Goal: Navigation & Orientation: Find specific page/section

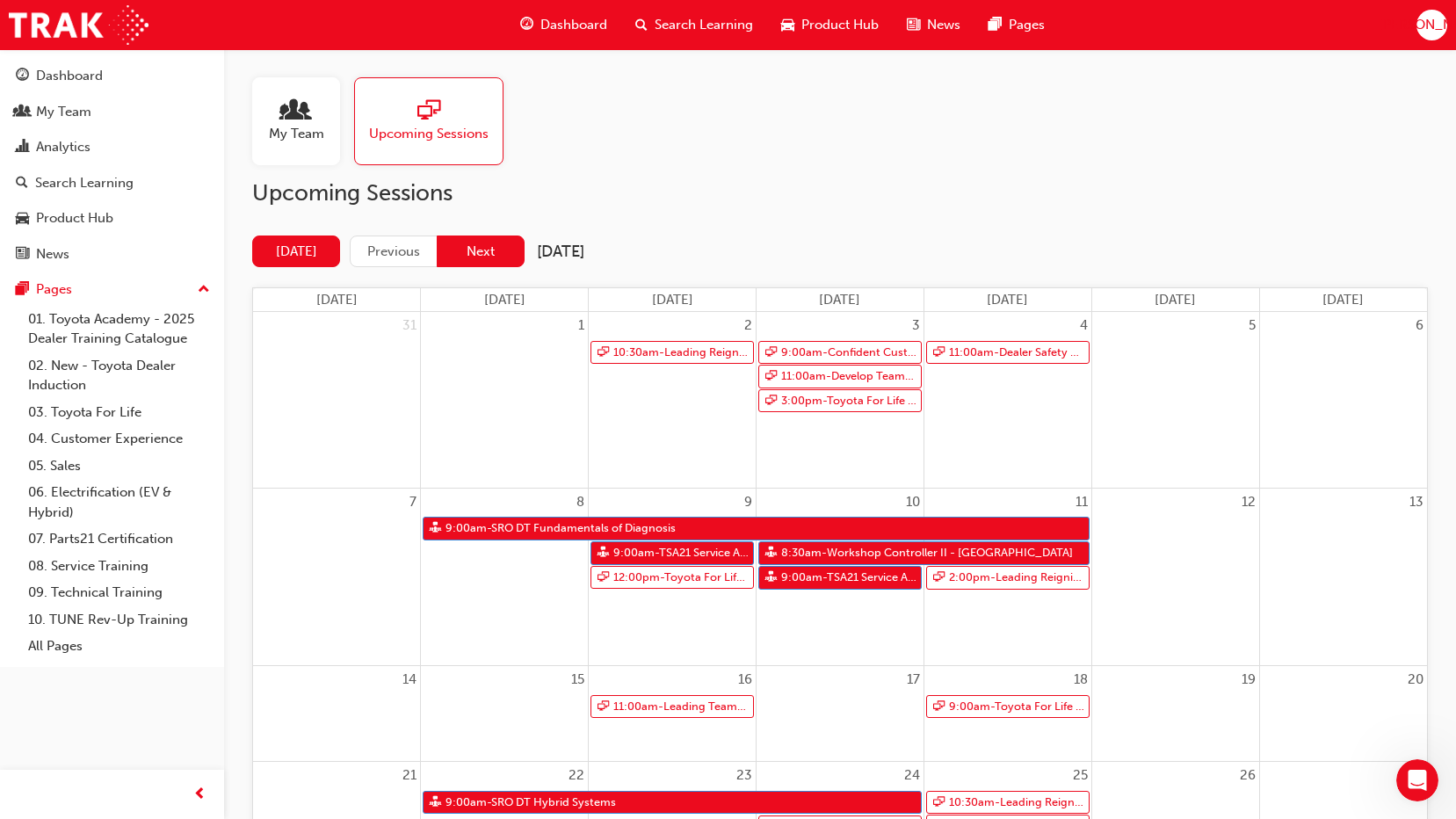
click at [496, 248] on button "Next" at bounding box center [480, 252] width 88 height 32
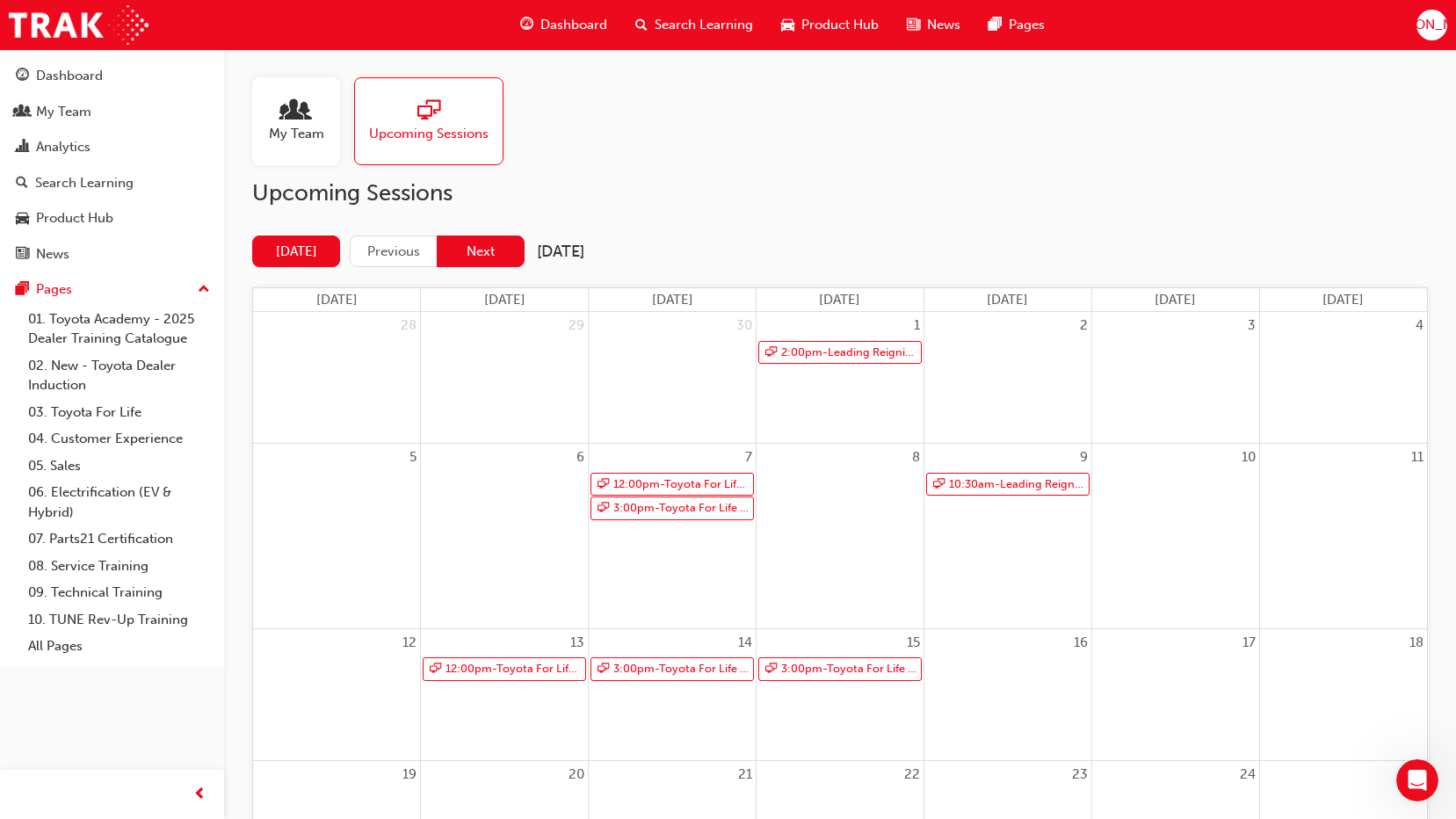
click at [511, 244] on button "Next" at bounding box center [480, 252] width 88 height 32
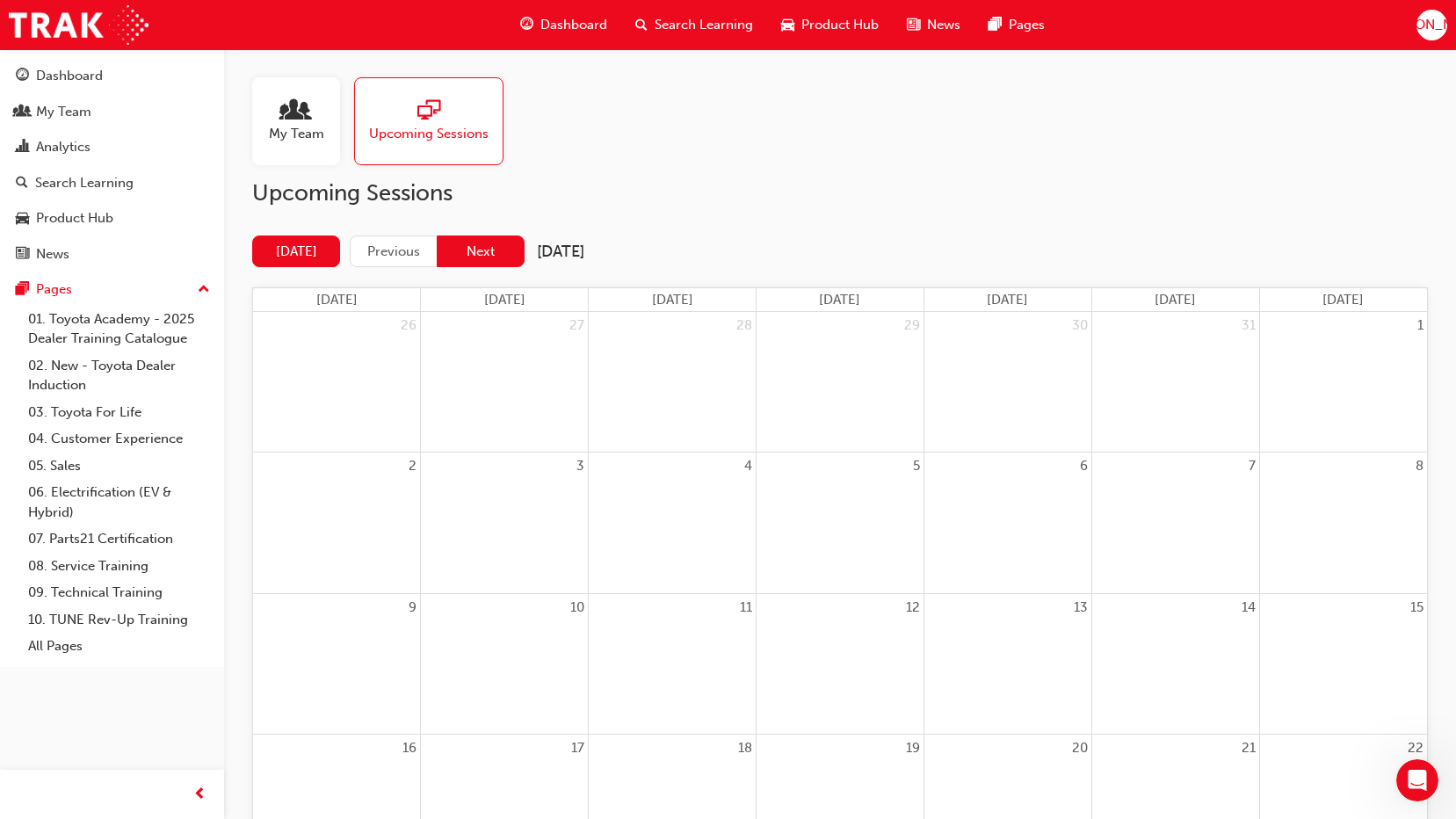
click at [508, 247] on button "Next" at bounding box center [480, 252] width 88 height 32
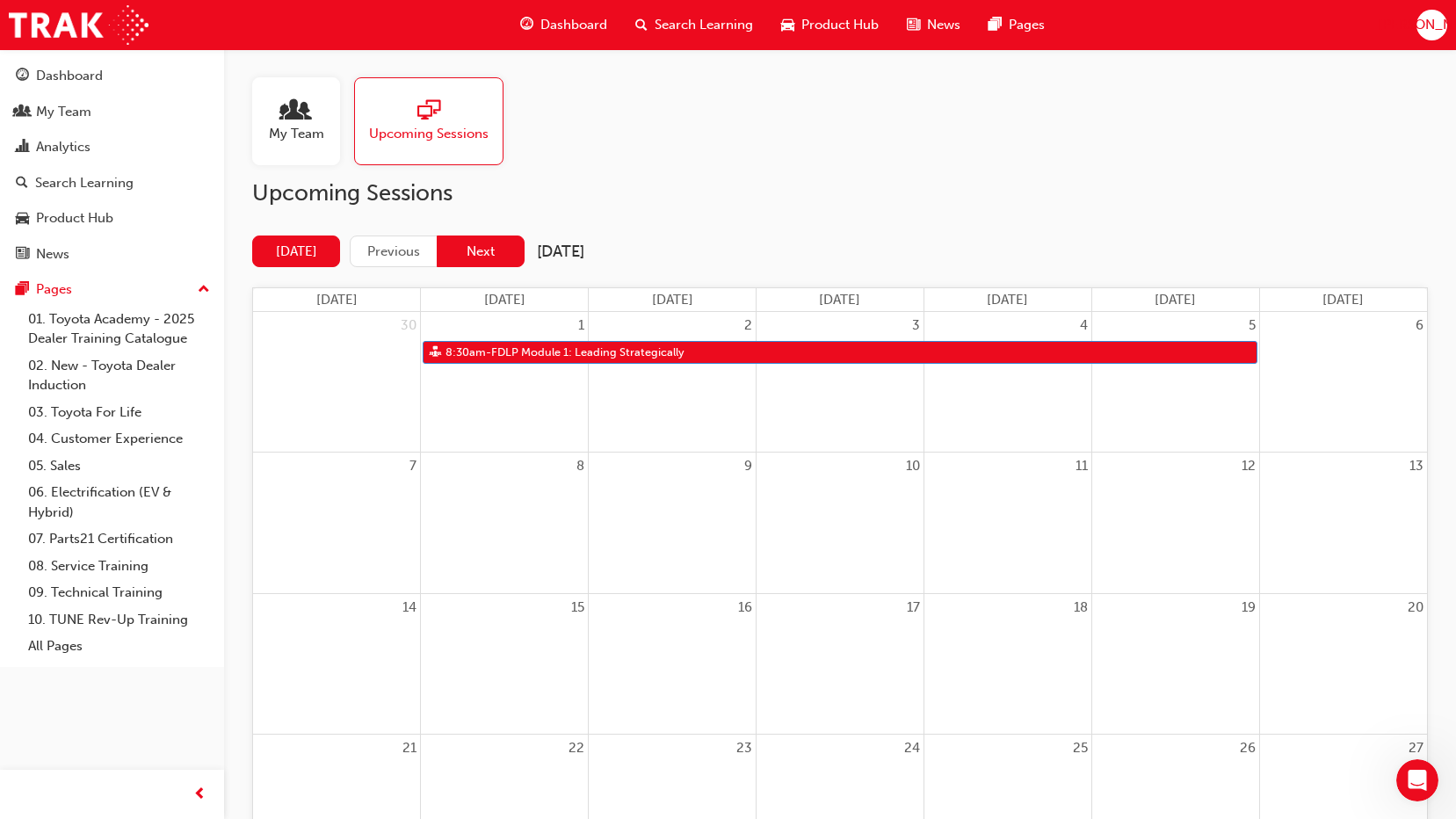
click at [496, 254] on button "Next" at bounding box center [480, 252] width 88 height 32
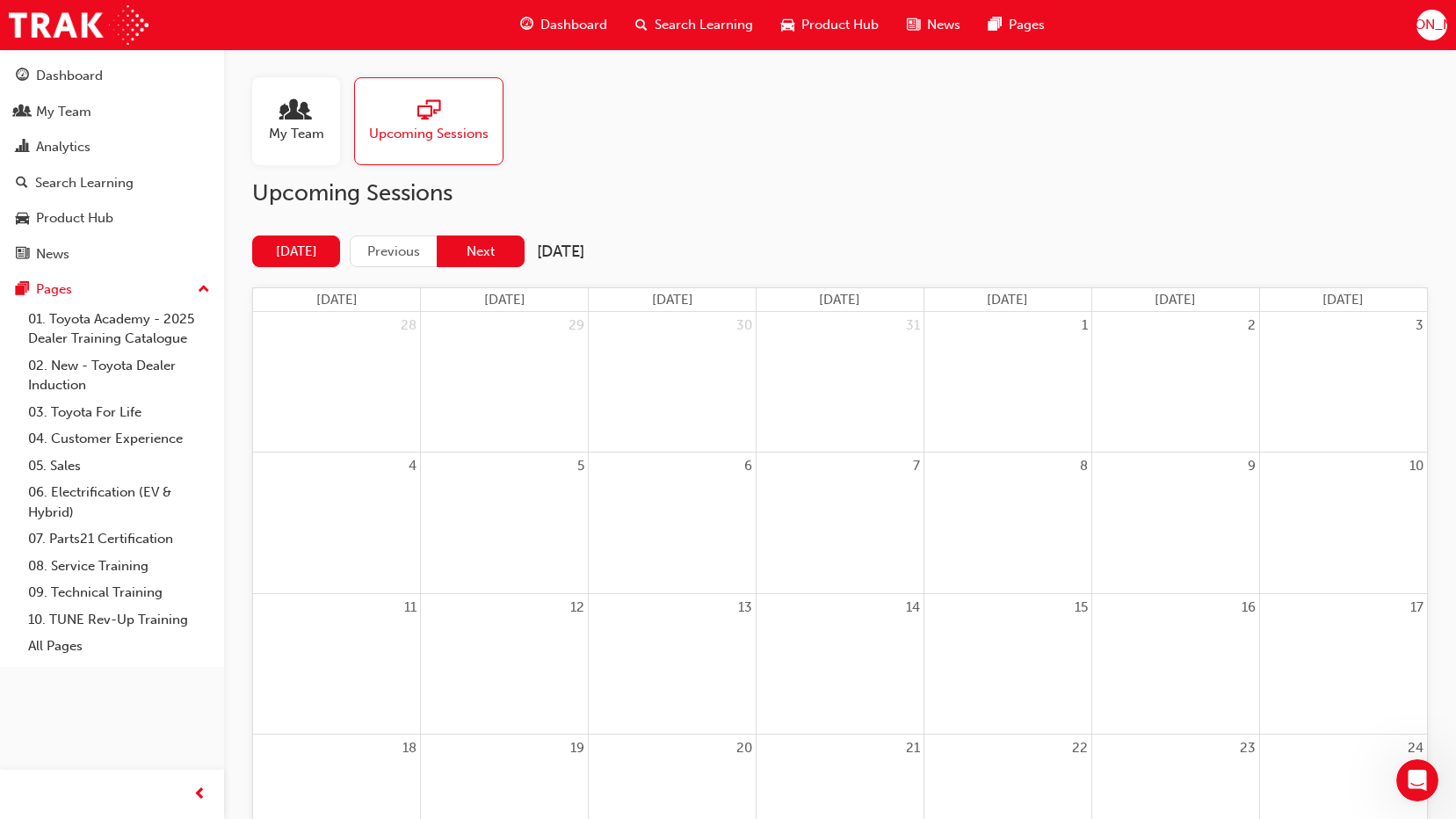
click at [501, 243] on button "Next" at bounding box center [480, 252] width 88 height 32
click at [502, 244] on button "Next" at bounding box center [480, 252] width 88 height 32
click at [502, 250] on button "Next" at bounding box center [480, 252] width 88 height 32
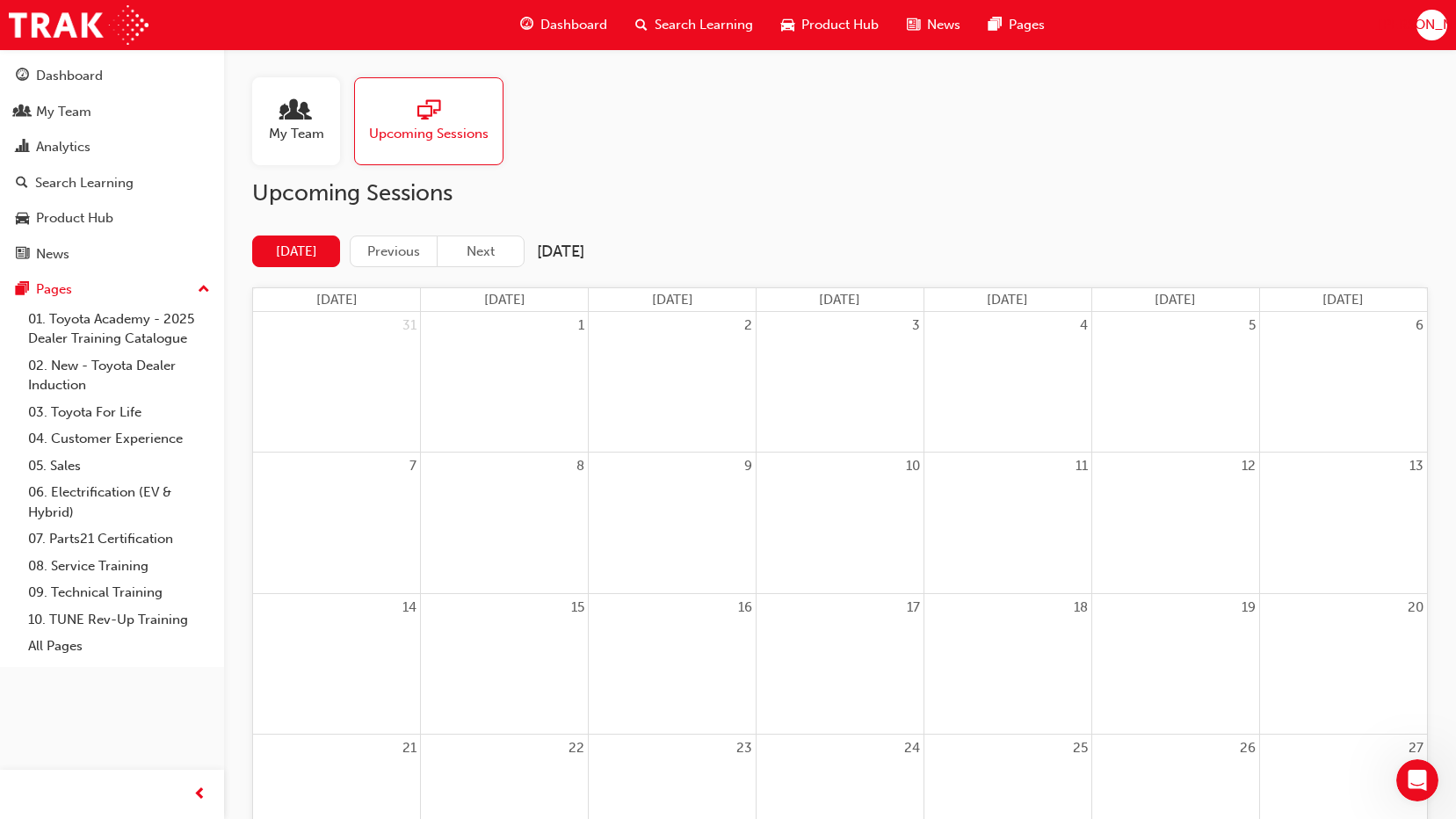
click at [502, 250] on button "Next" at bounding box center [480, 252] width 88 height 32
click at [502, 251] on button "Next" at bounding box center [480, 252] width 88 height 32
click at [503, 249] on button "Next" at bounding box center [480, 252] width 88 height 32
click at [501, 247] on button "Next" at bounding box center [480, 252] width 88 height 32
drag, startPoint x: 501, startPoint y: 247, endPoint x: 457, endPoint y: 233, distance: 46.2
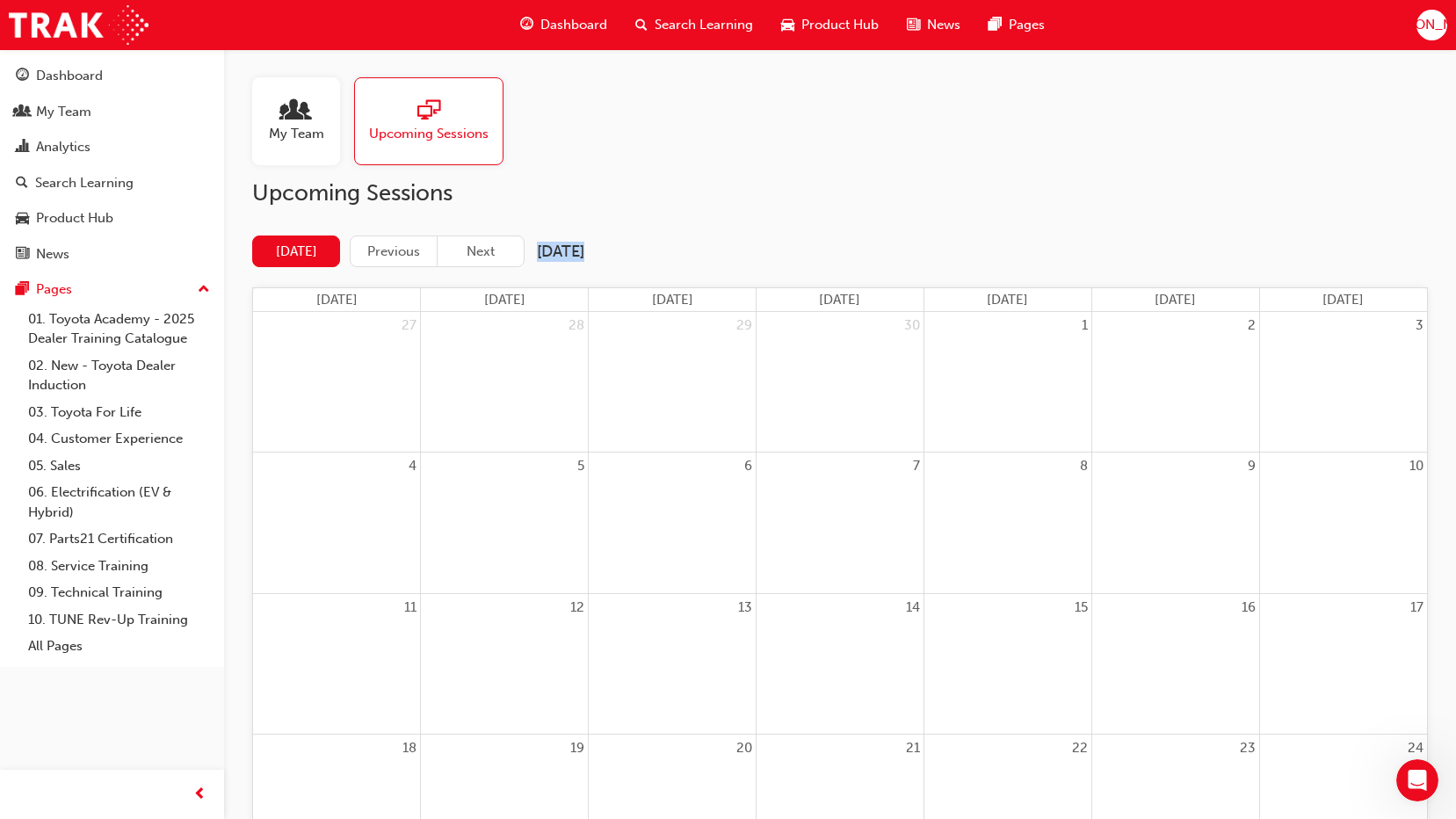
click at [486, 260] on button "Next" at bounding box center [480, 252] width 88 height 32
drag, startPoint x: 457, startPoint y: 233, endPoint x: 467, endPoint y: 249, distance: 18.9
click at [467, 249] on button "Next" at bounding box center [480, 252] width 88 height 32
click at [258, 112] on div "My Team" at bounding box center [296, 121] width 88 height 88
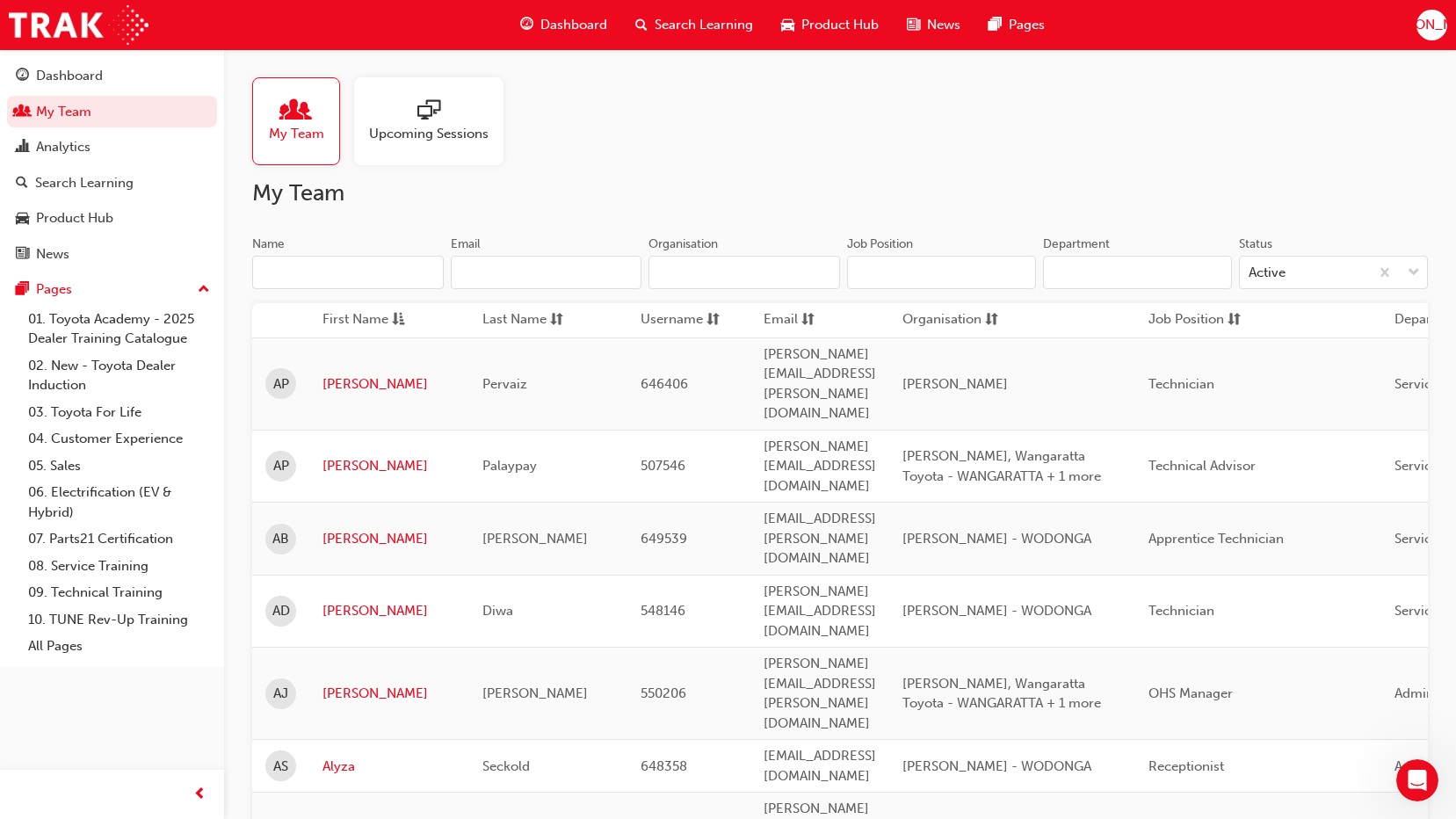
click at [1037, 448] on span "[PERSON_NAME], Wangaratta Toyota - WANGARATTA + 1 more" at bounding box center [1002, 465] width 199 height 36
click at [1066, 448] on span "[PERSON_NAME], Wangaratta Toyota - WANGARATTA + 1 more" at bounding box center [1002, 465] width 199 height 36
click at [378, 456] on link "[PERSON_NAME]" at bounding box center [389, 466] width 134 height 20
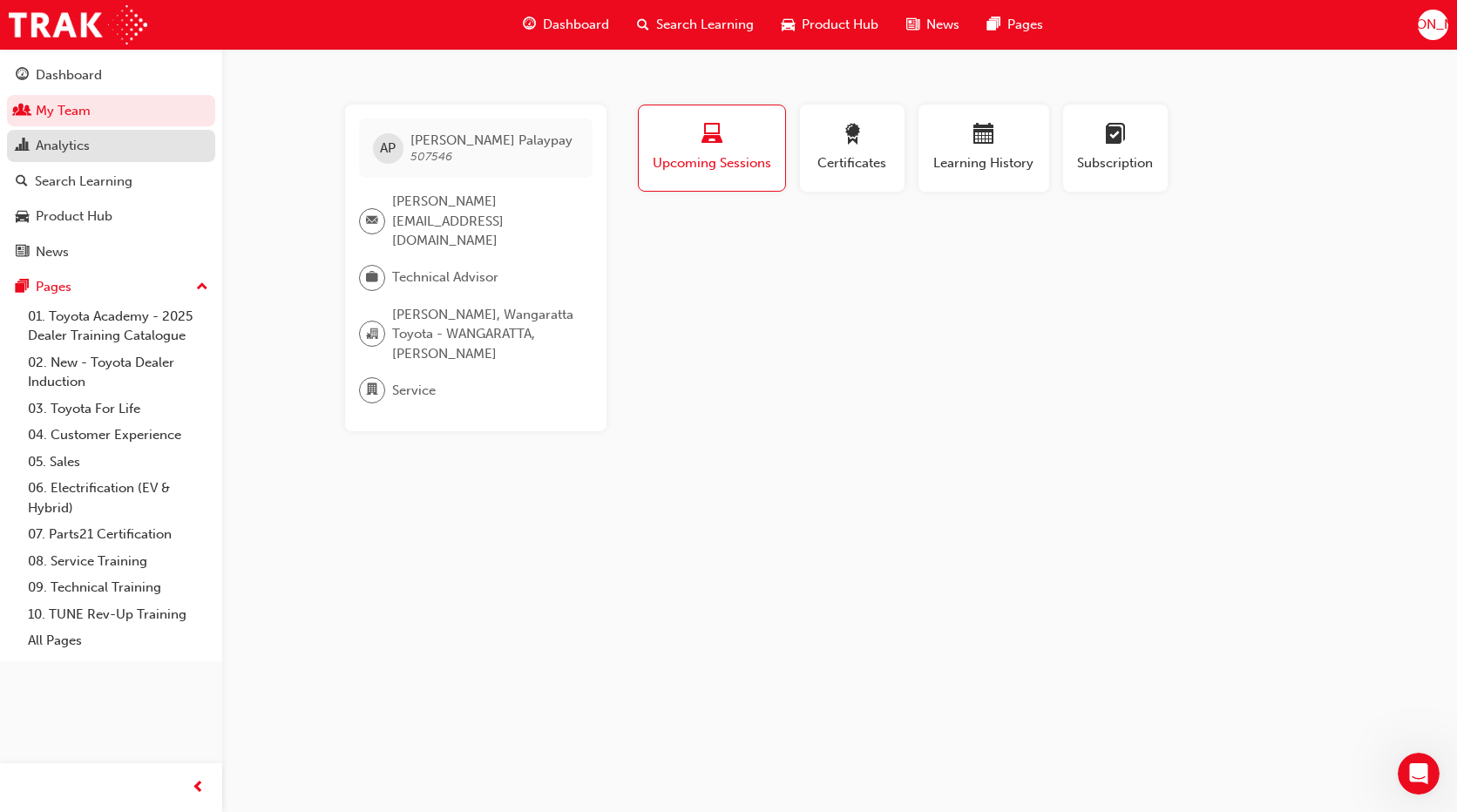
click at [111, 154] on div "Analytics" at bounding box center [111, 146] width 191 height 22
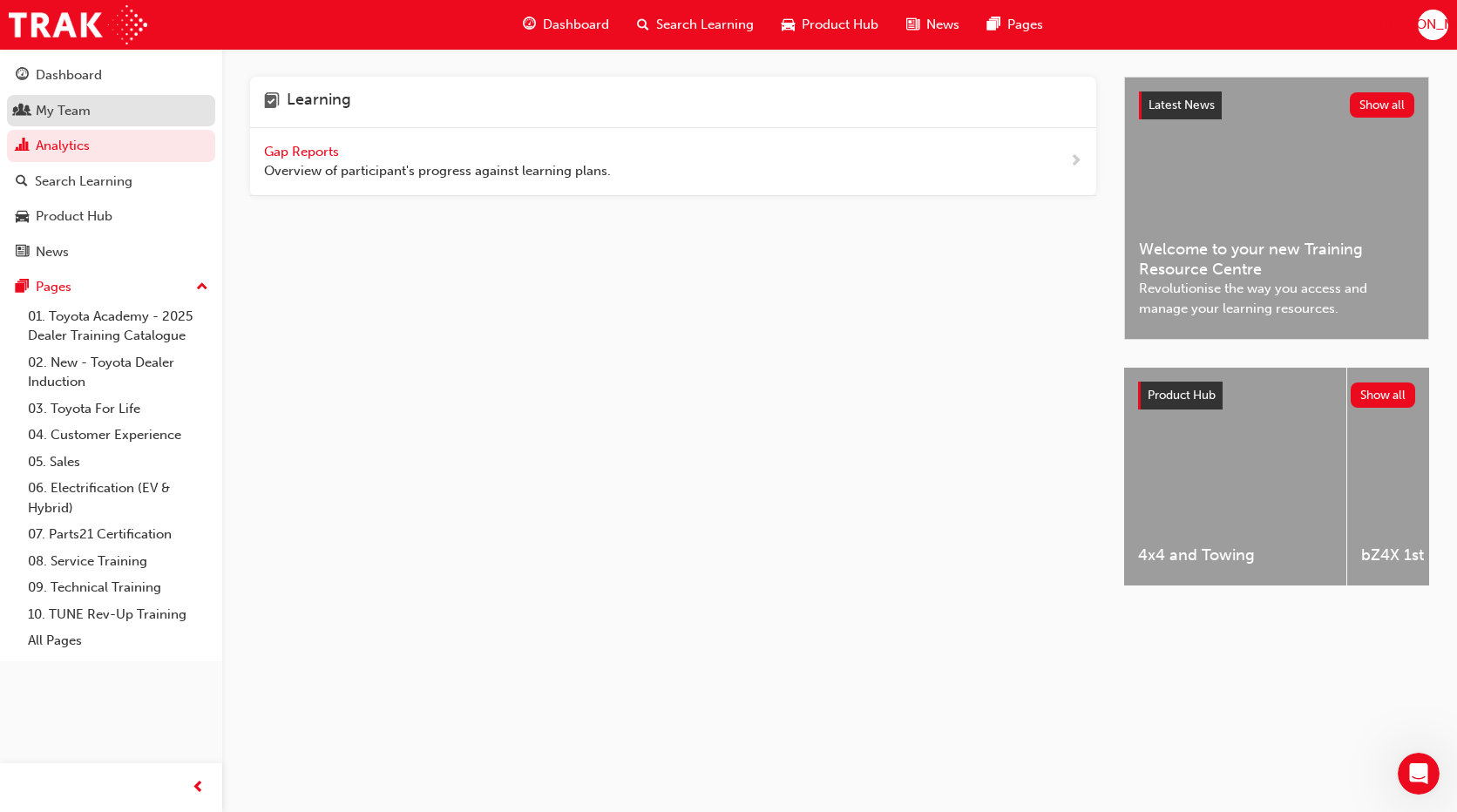
click at [123, 104] on div "My Team" at bounding box center [111, 111] width 191 height 22
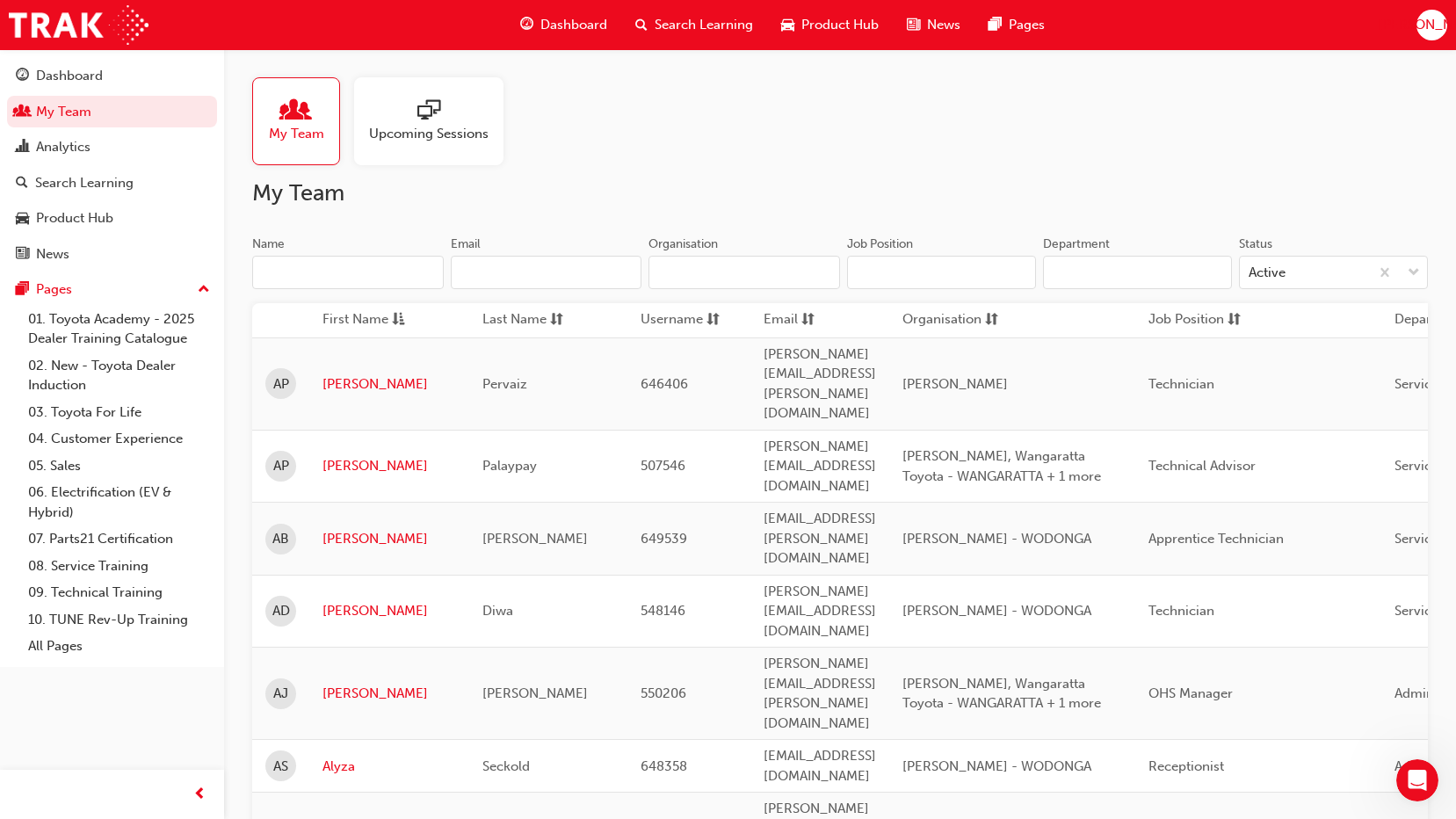
scroll to position [176, 0]
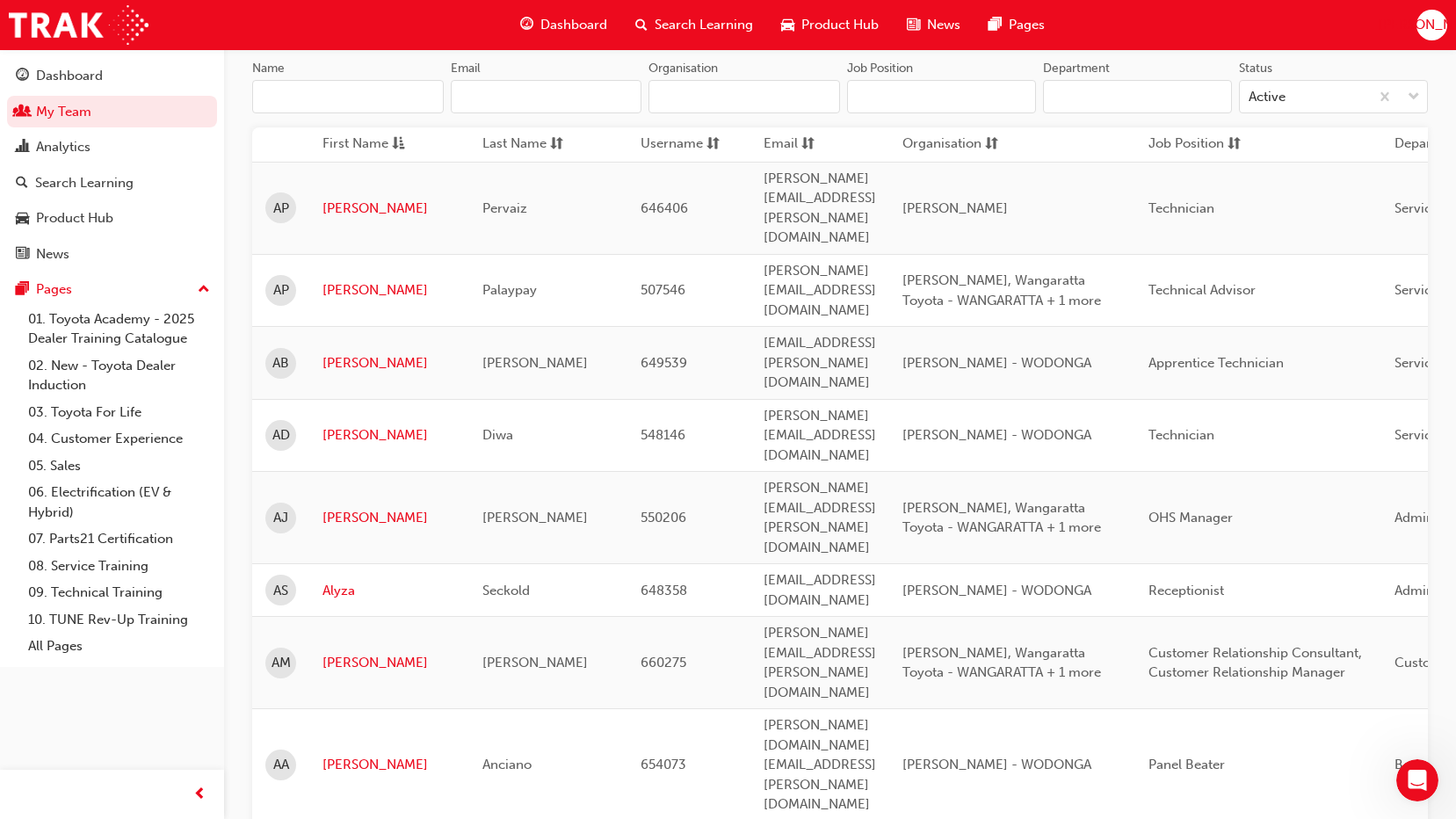
click at [1241, 148] on span "sorting-icon" at bounding box center [1234, 145] width 13 height 22
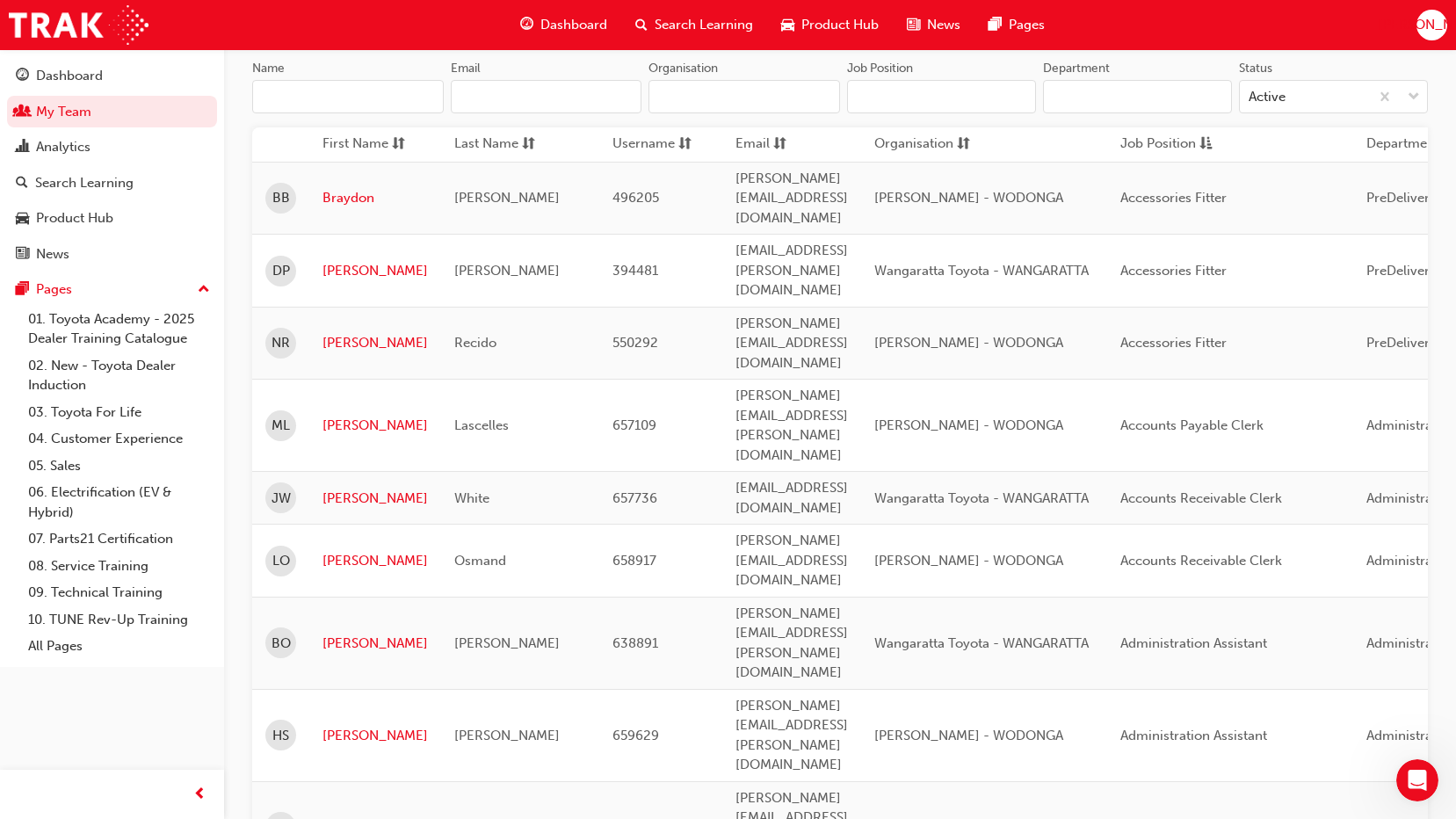
click at [1213, 143] on span "asc-icon" at bounding box center [1205, 145] width 13 height 22
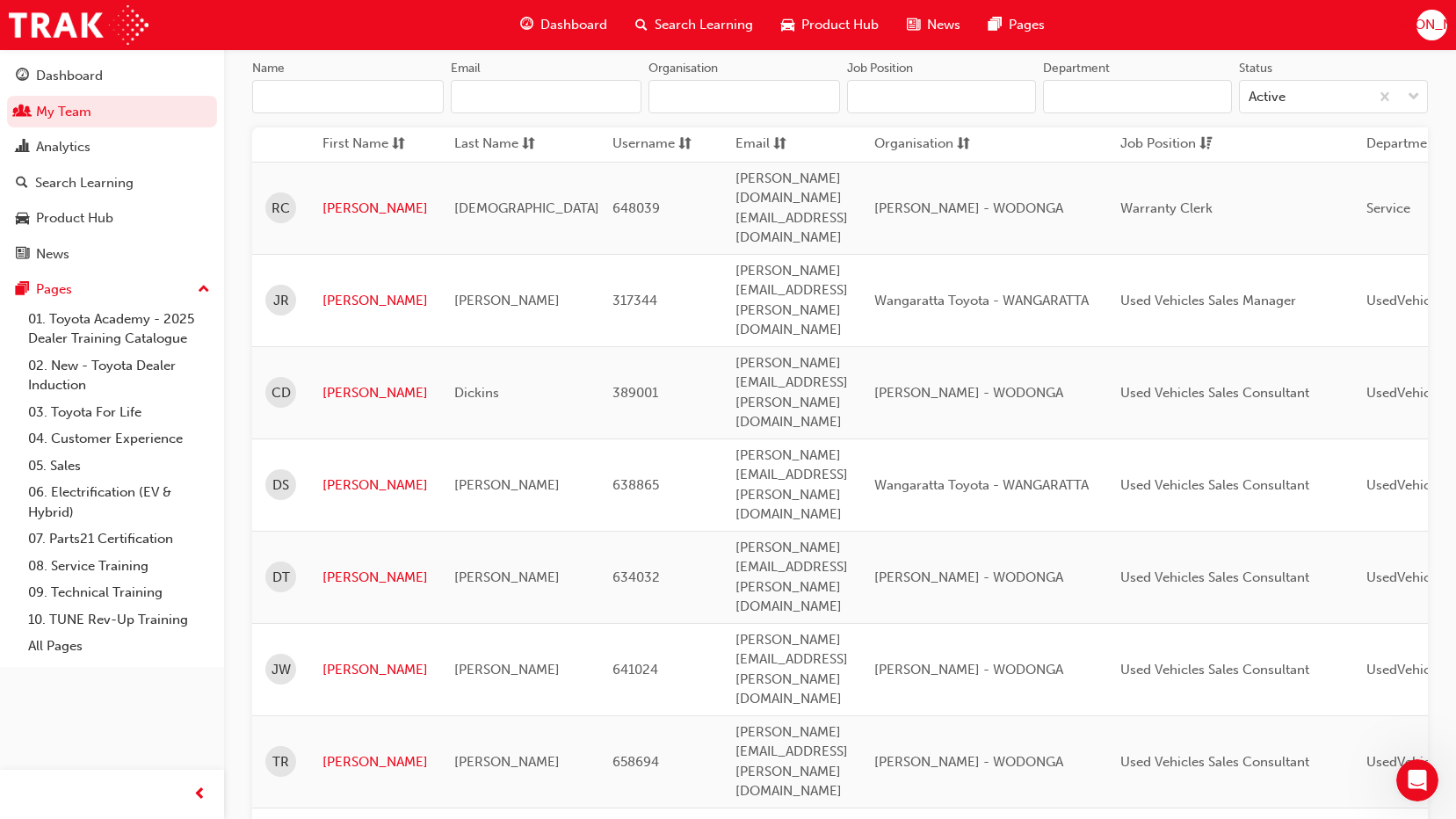
click at [1213, 137] on span "dsc-icon" at bounding box center [1205, 145] width 13 height 22
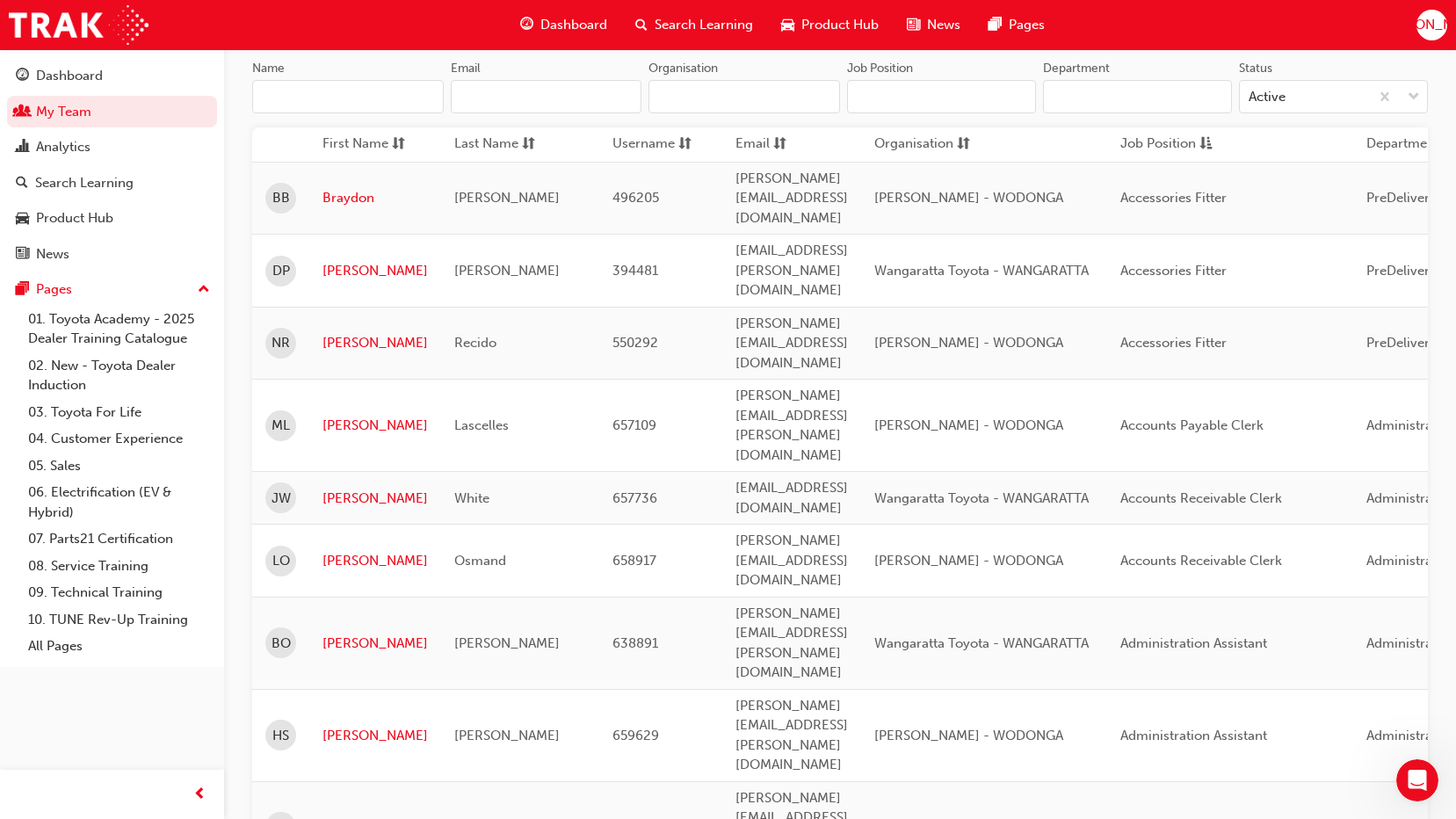
click at [393, 146] on span "sorting-icon" at bounding box center [398, 145] width 13 height 22
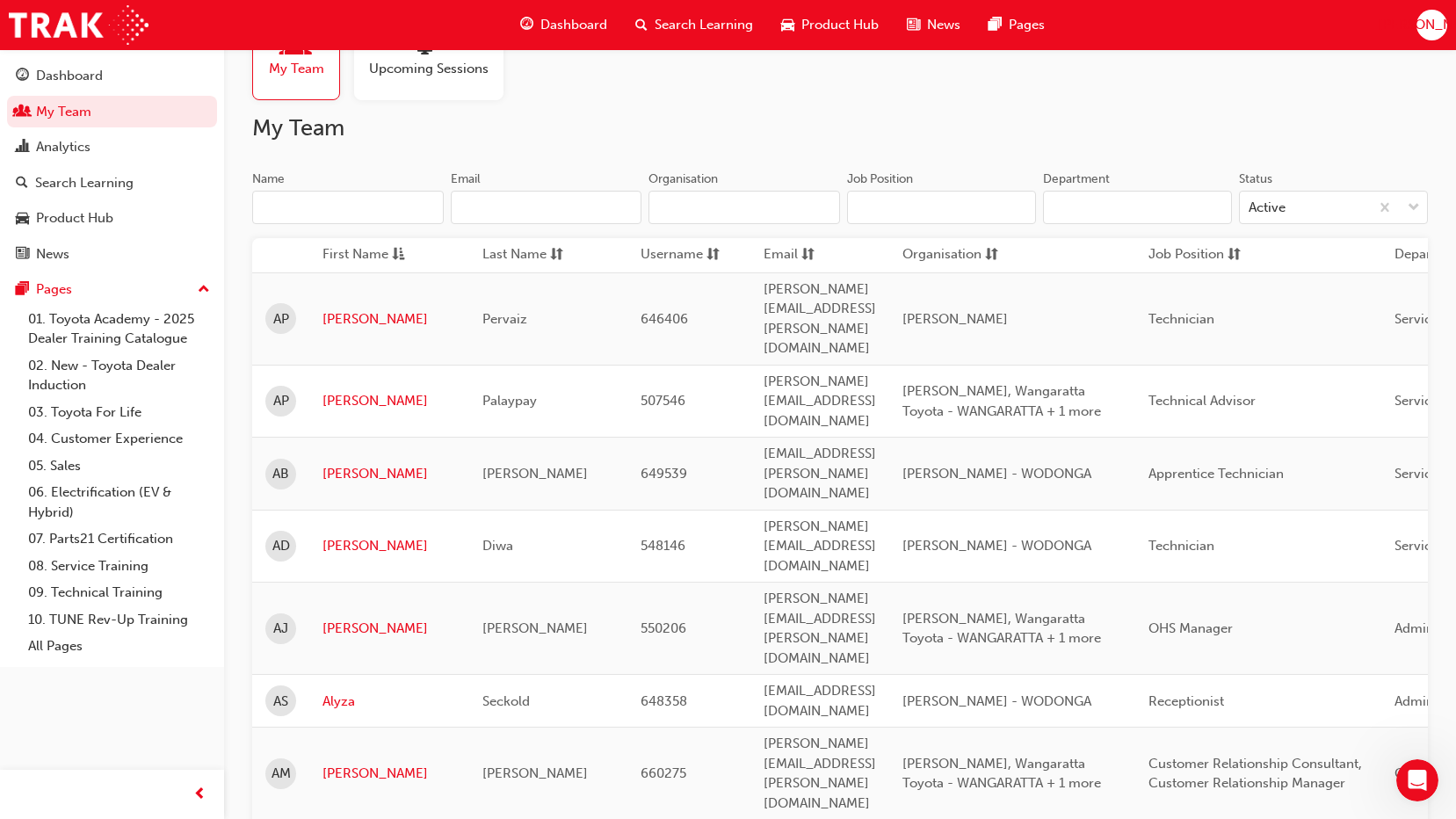
scroll to position [0, 0]
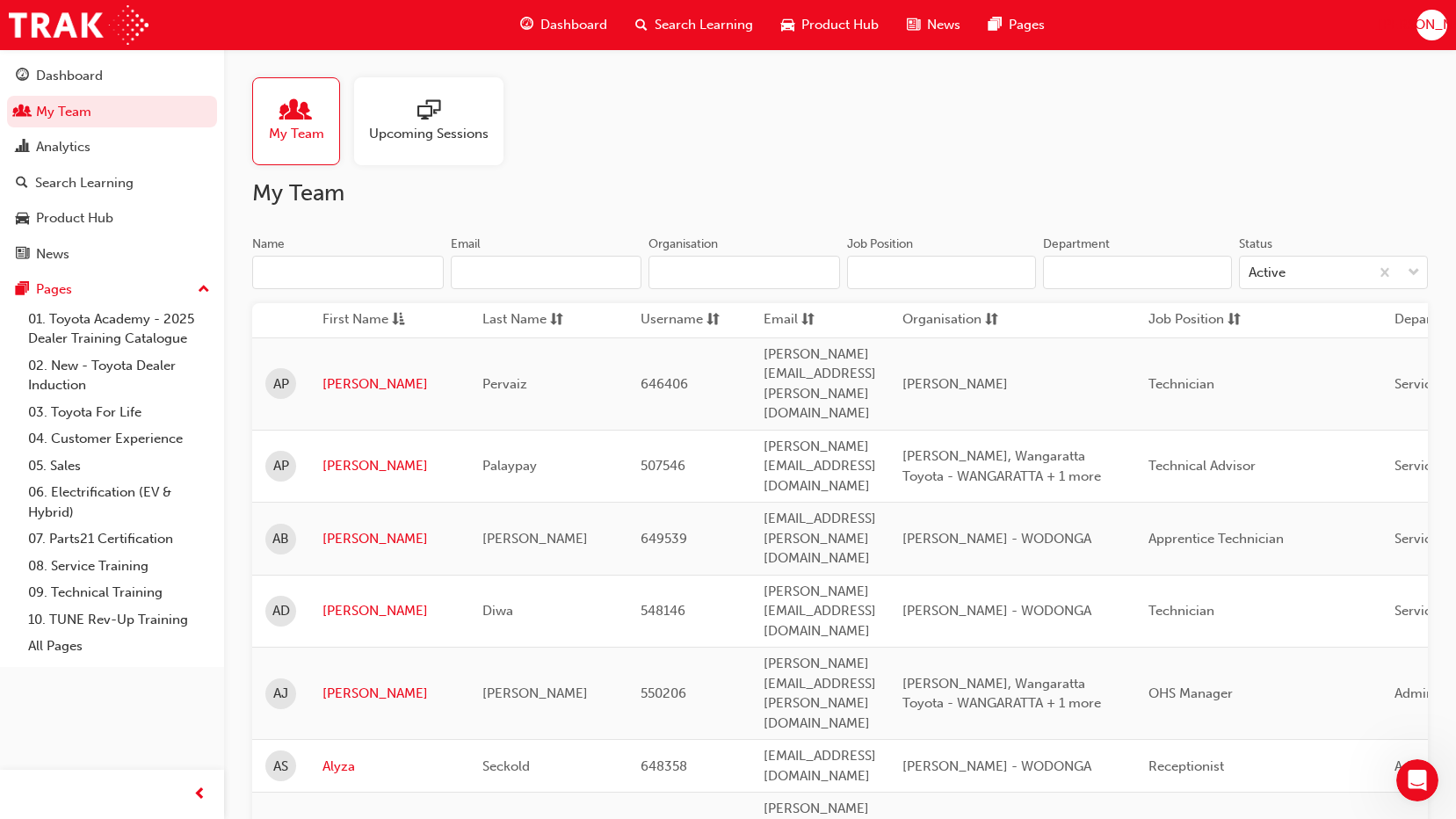
click at [482, 328] on span "Last Name" at bounding box center [514, 320] width 64 height 22
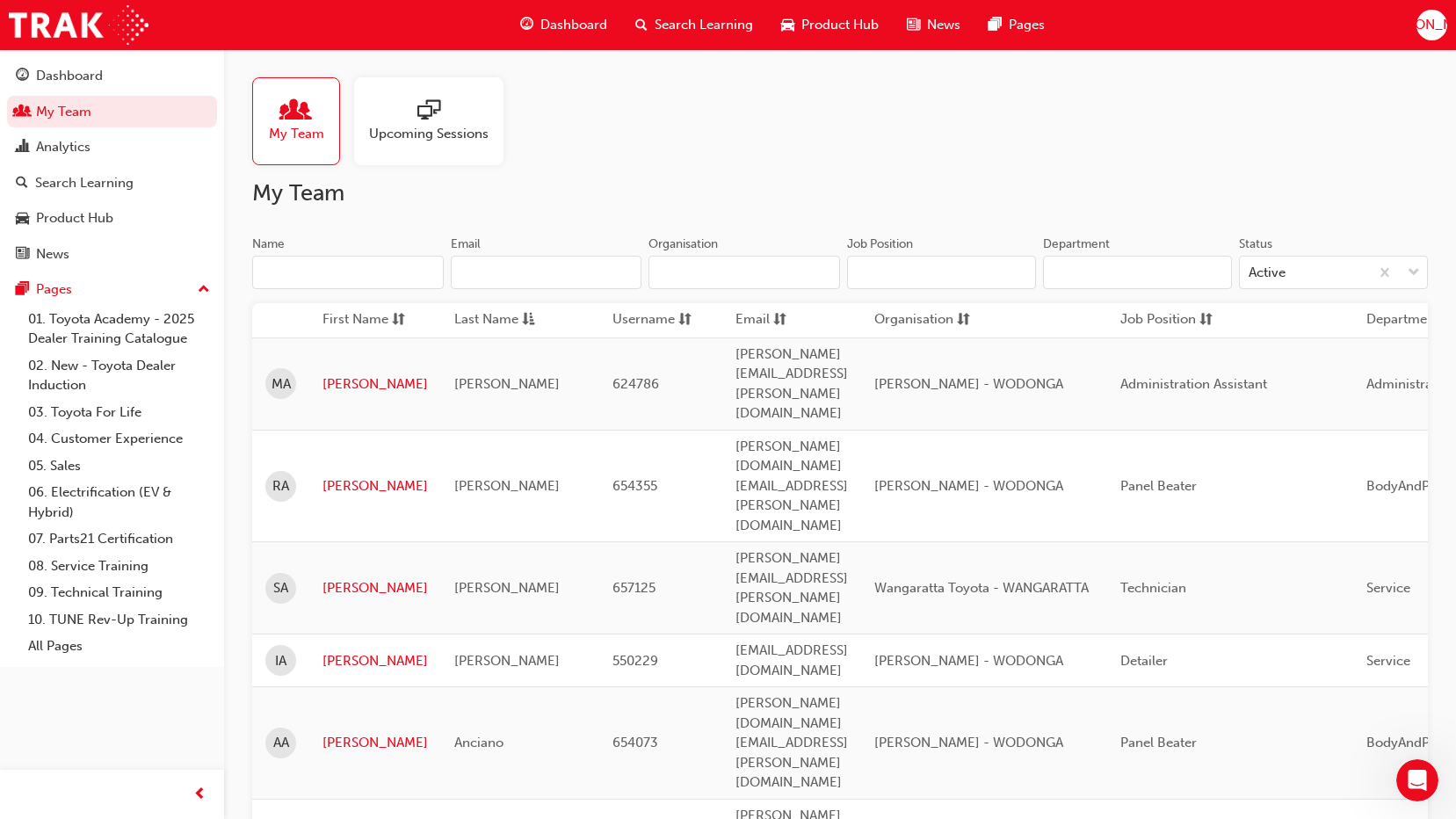
click at [385, 323] on span "First Name" at bounding box center [355, 320] width 66 height 22
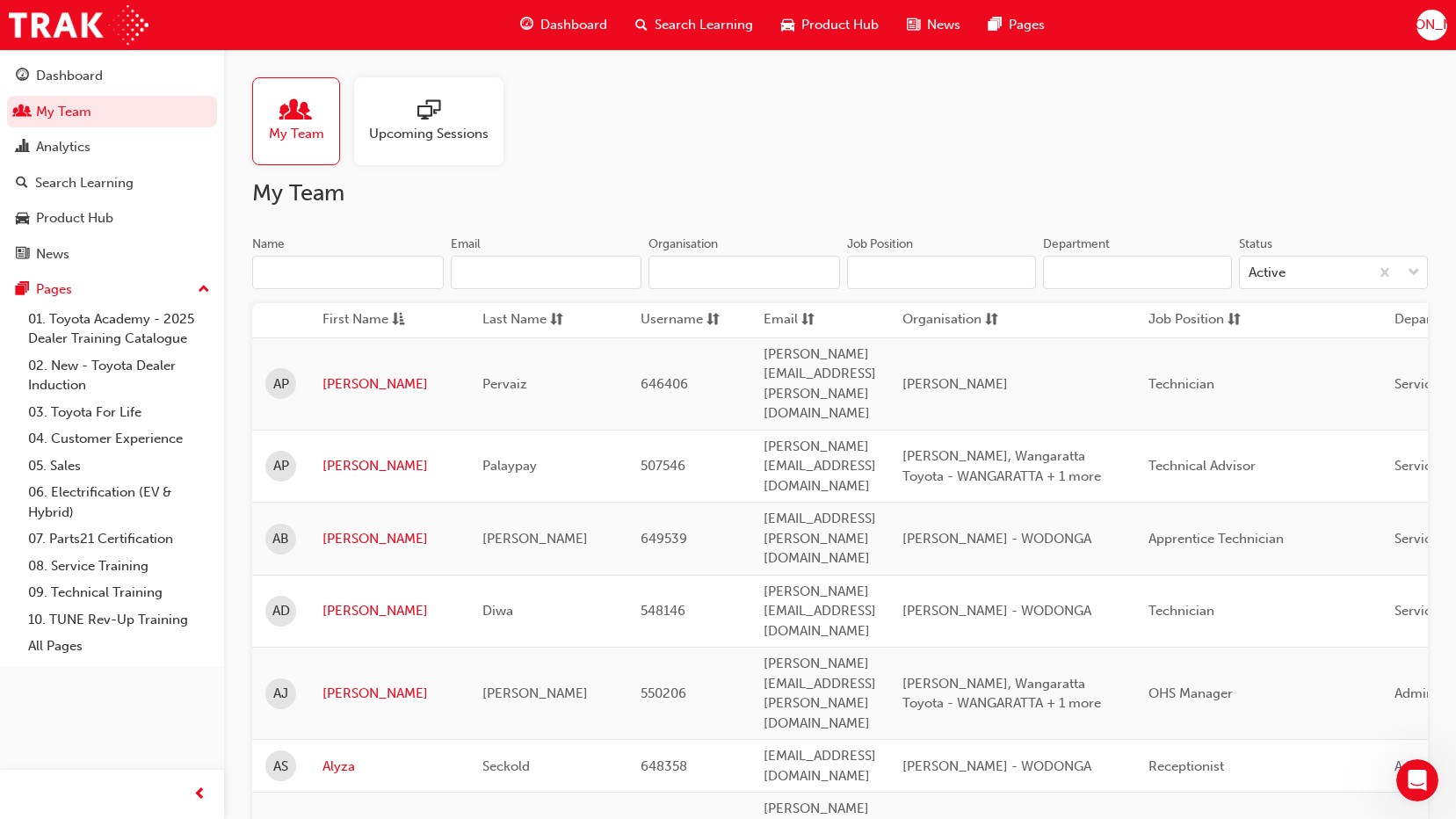
click at [482, 324] on span "Last Name" at bounding box center [514, 320] width 64 height 22
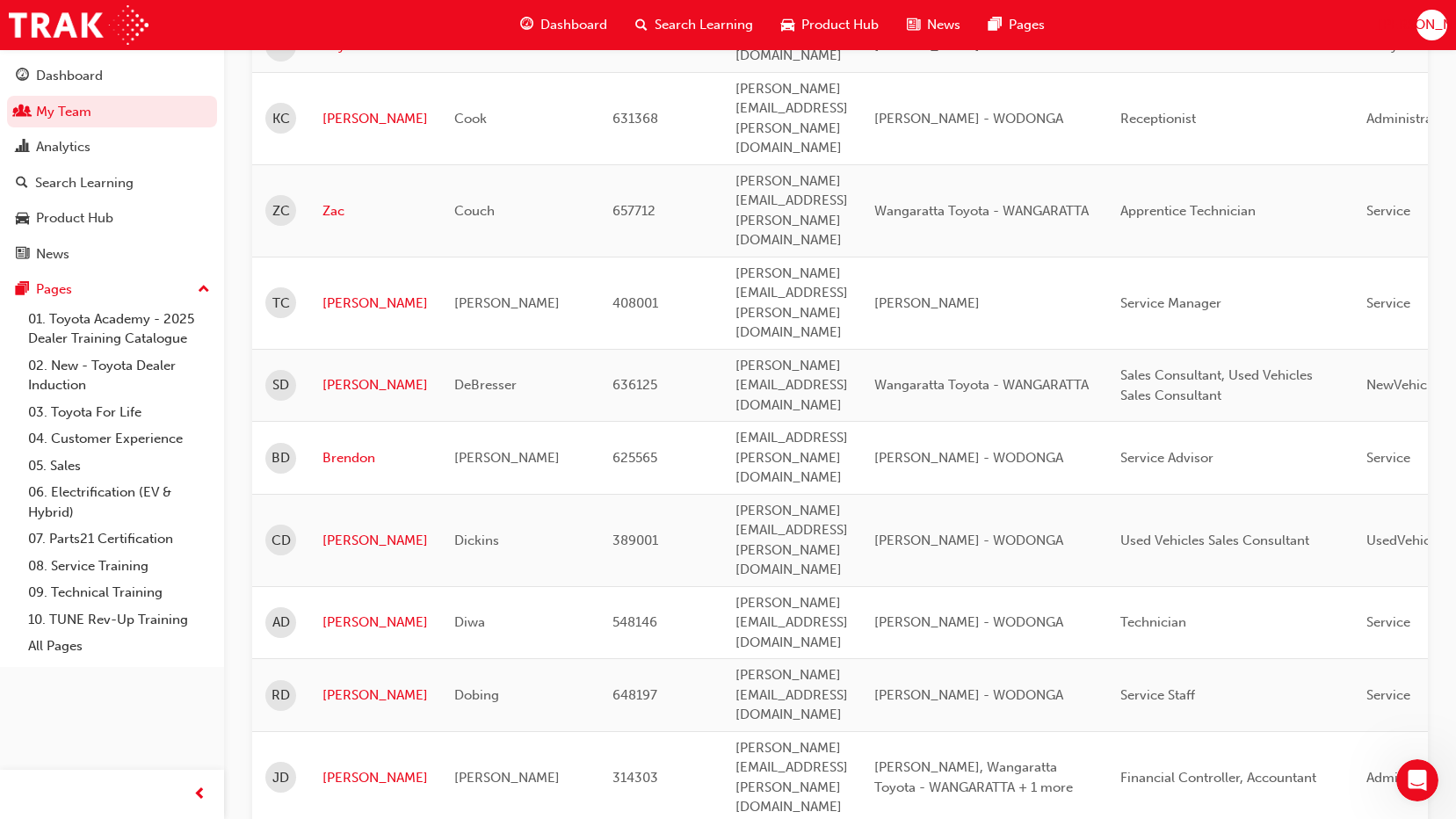
scroll to position [2108, 0]
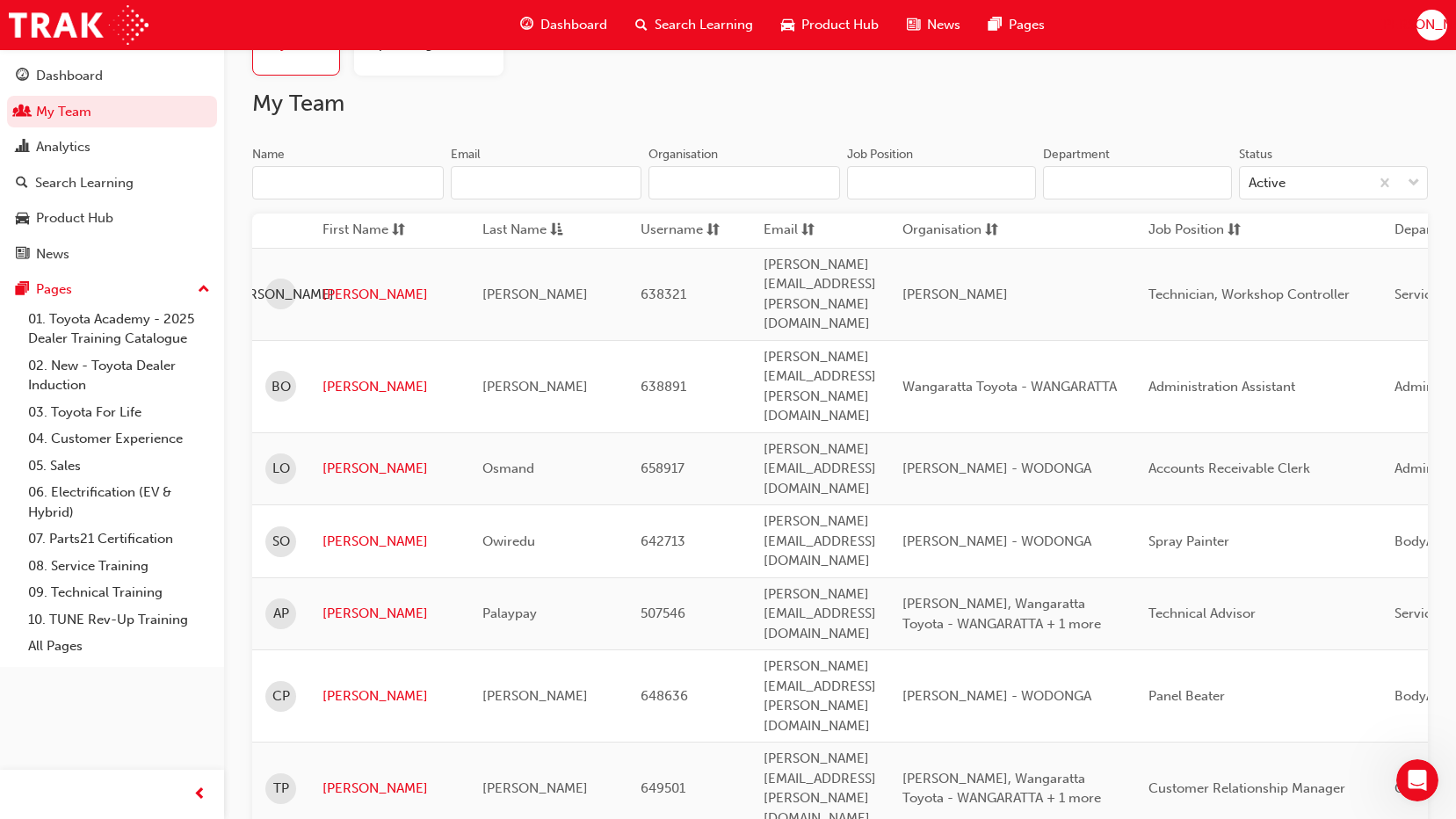
scroll to position [0, 0]
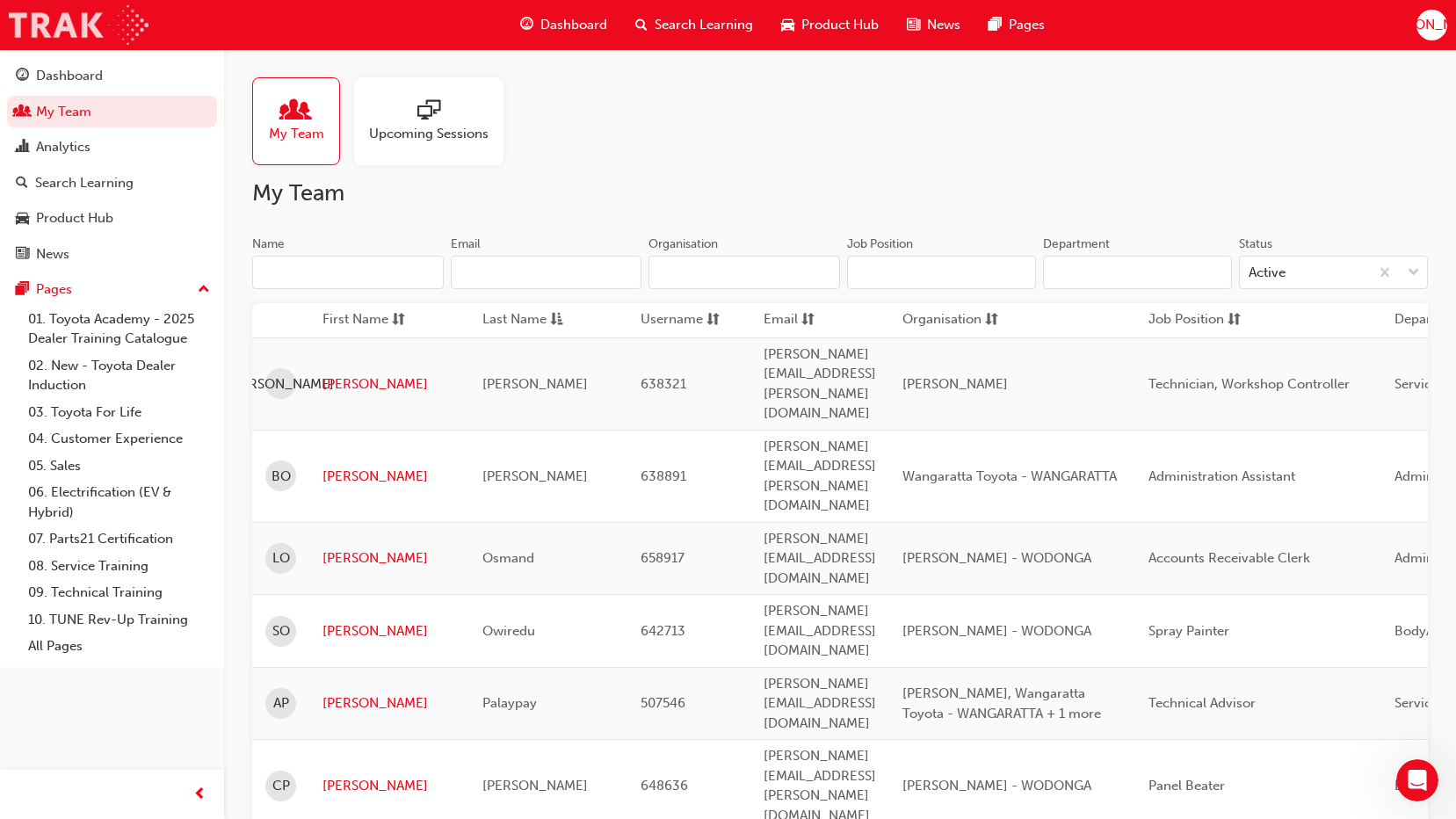
click at [108, 24] on img at bounding box center [78, 25] width 139 height 40
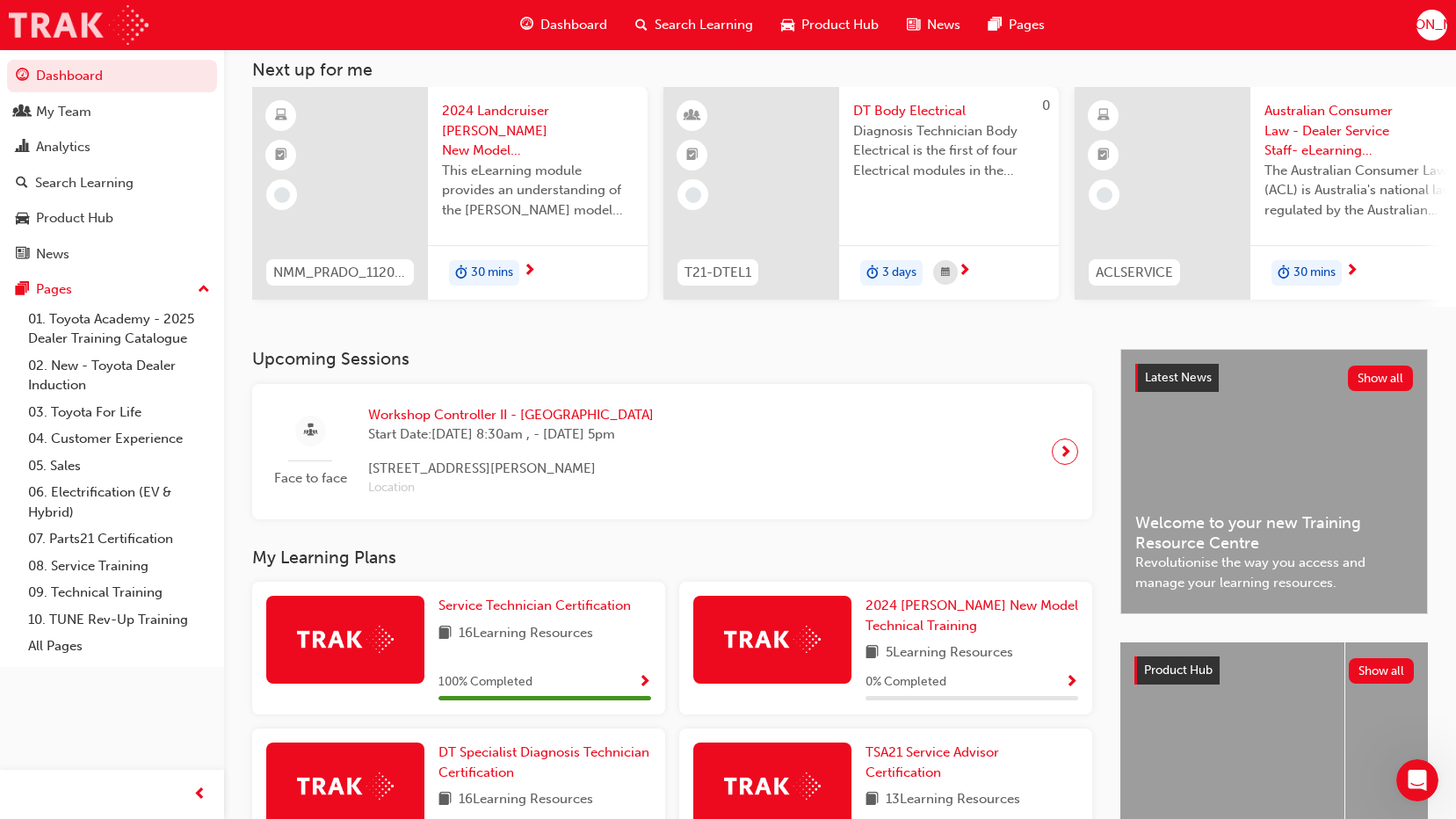
scroll to position [176, 0]
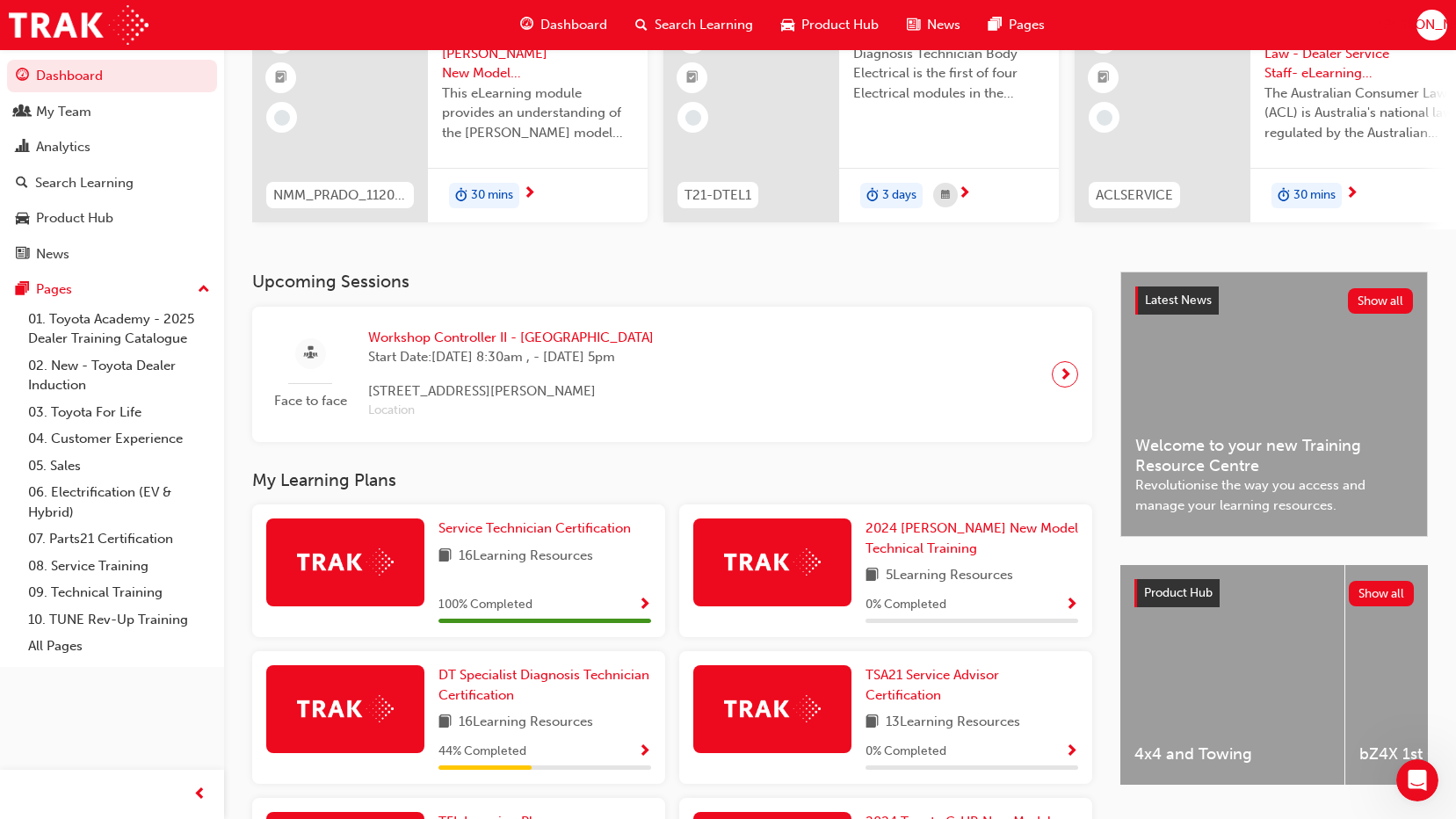
click at [1063, 386] on span "next-icon" at bounding box center [1065, 374] width 13 height 24
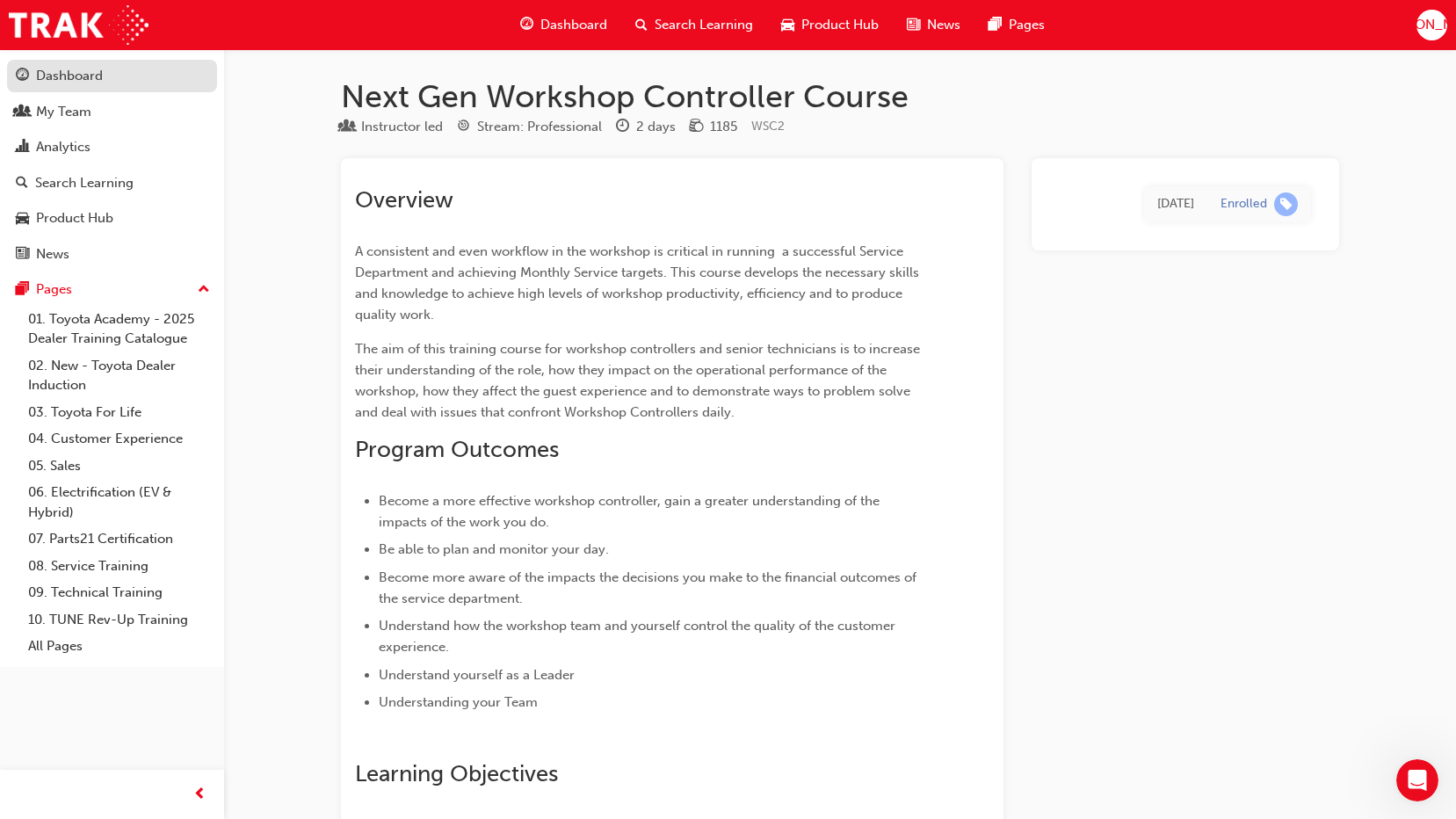
click at [110, 73] on div "Dashboard" at bounding box center [111, 76] width 192 height 22
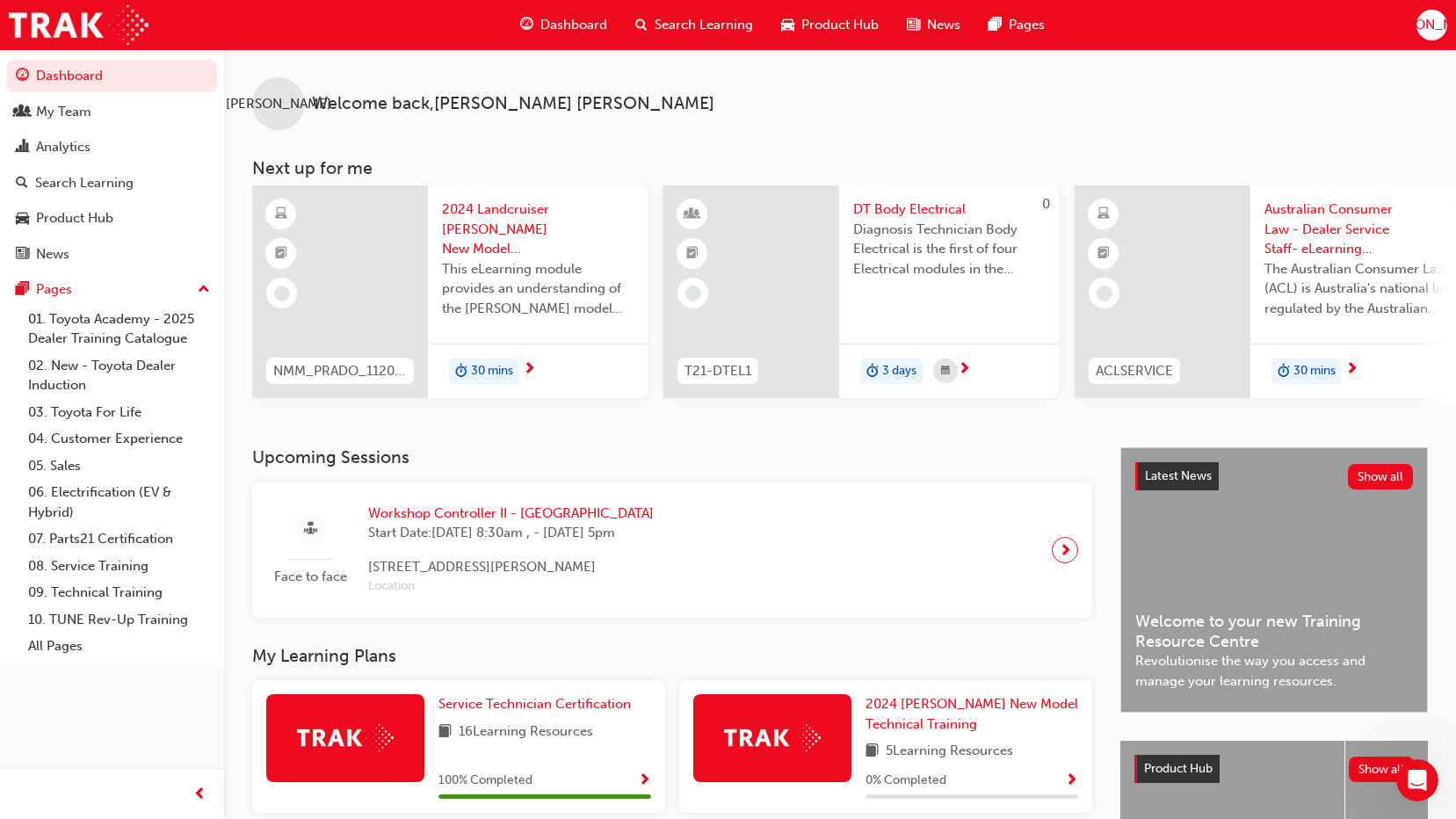
click at [1412, 34] on div "Dashboard Search Learning Product Hub News Pages JO" at bounding box center [728, 25] width 1456 height 50
click at [1424, 37] on div "[PERSON_NAME]" at bounding box center [1431, 24] width 31 height 31
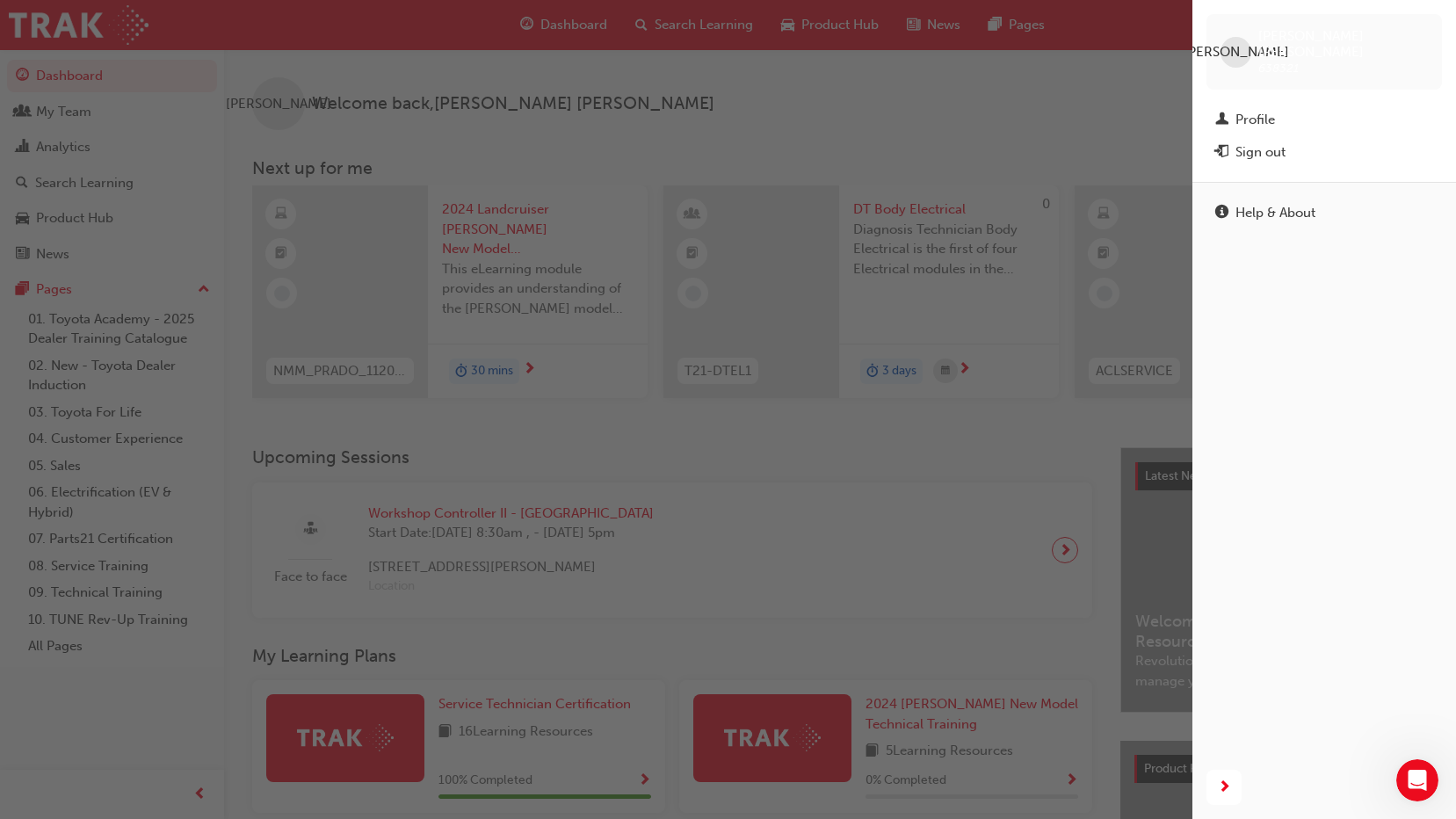
click at [1241, 42] on span "[PERSON_NAME]" at bounding box center [1236, 52] width 106 height 20
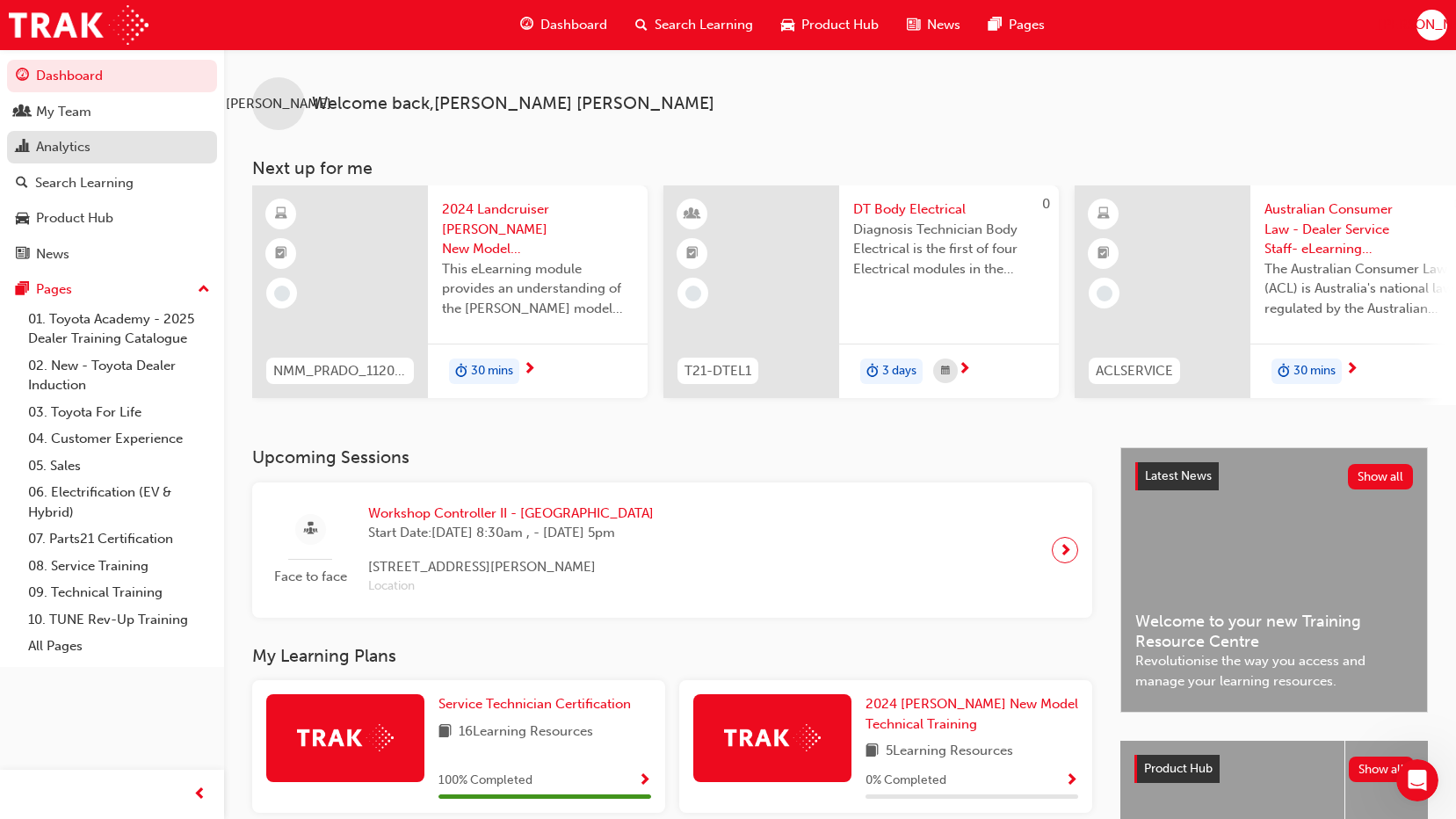
click at [121, 137] on div "Analytics" at bounding box center [111, 148] width 192 height 22
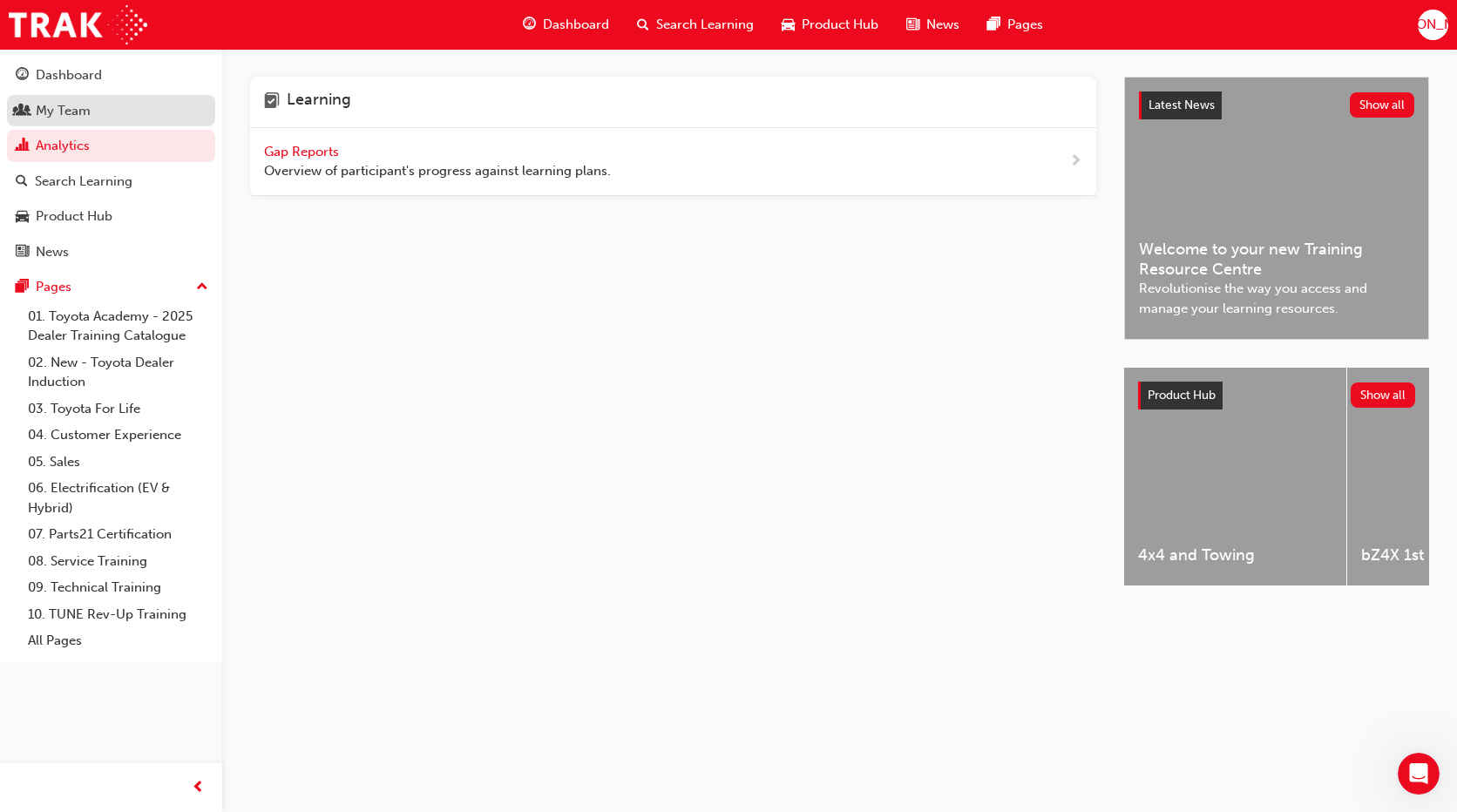
click at [71, 106] on div "My Team" at bounding box center [64, 111] width 55 height 20
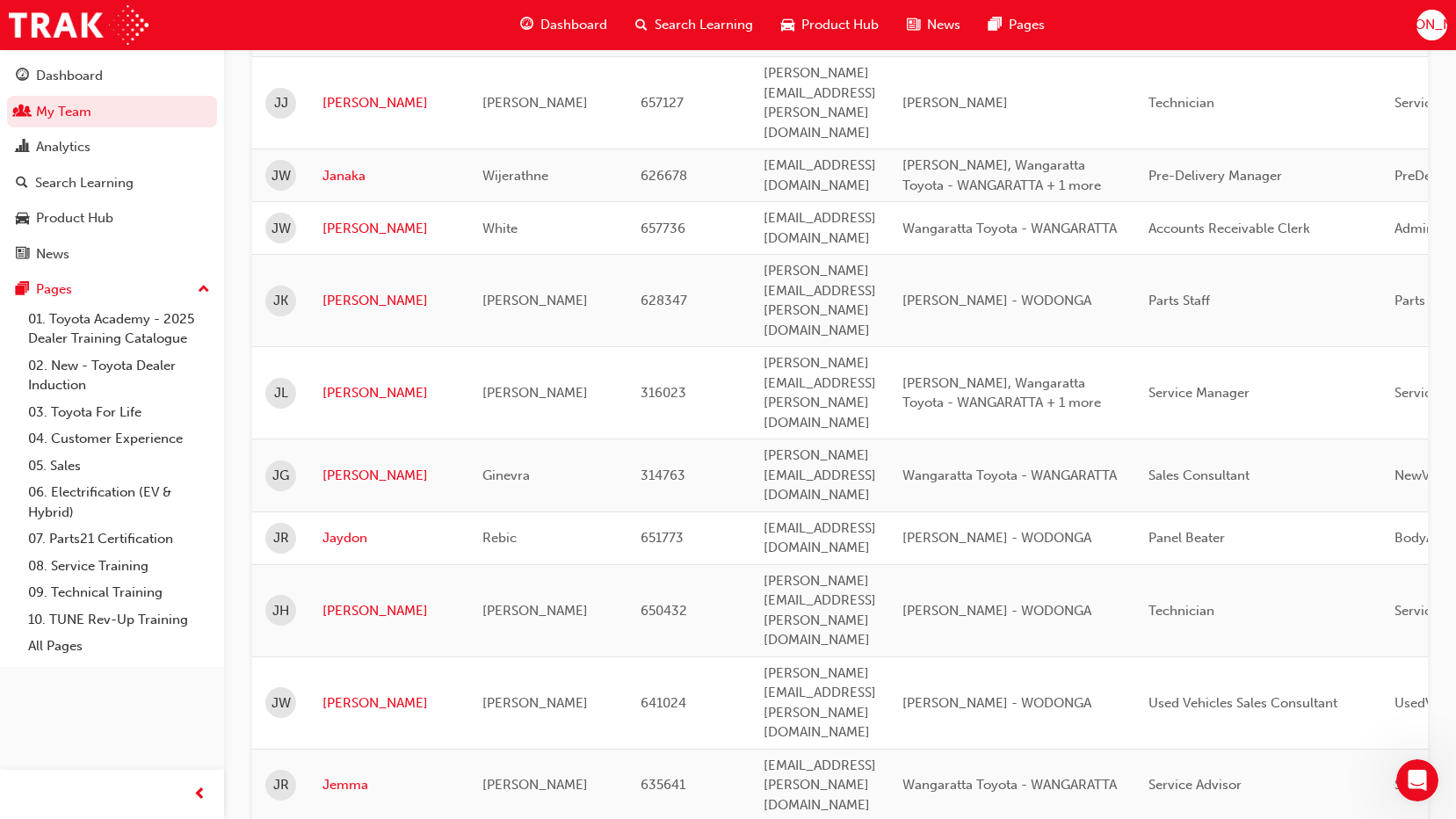
scroll to position [958, 0]
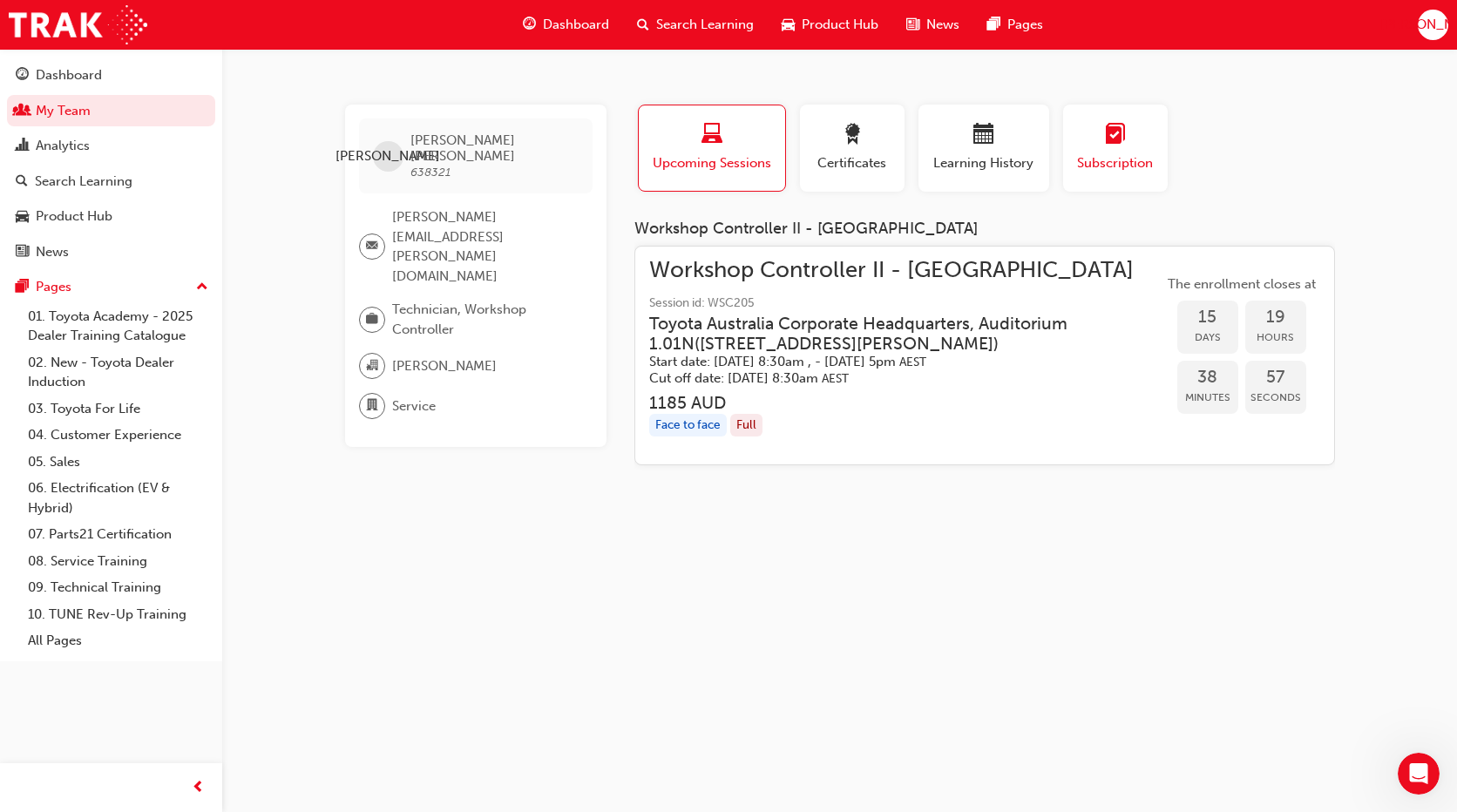
click at [1079, 121] on button "Subscription" at bounding box center [1115, 148] width 105 height 87
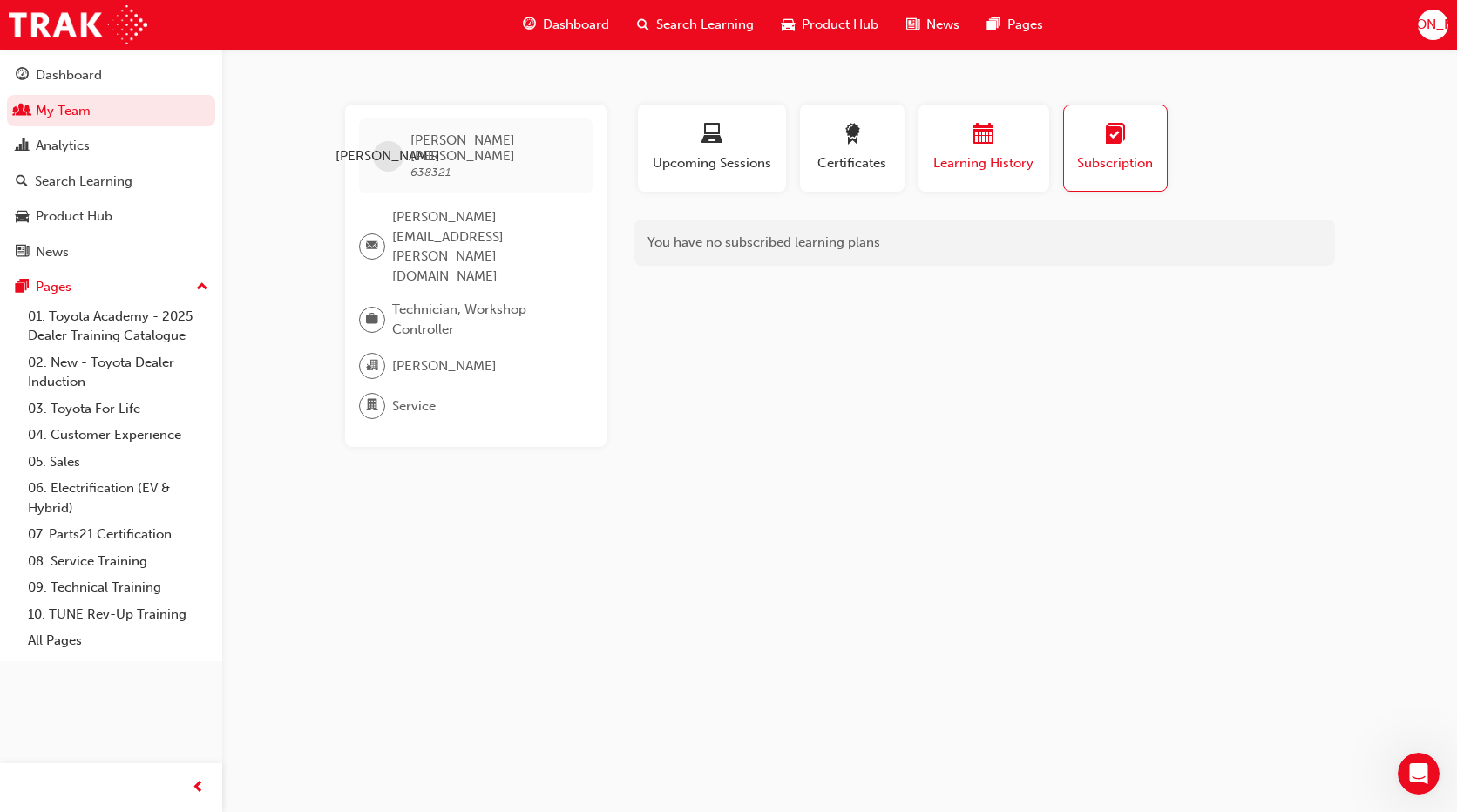
click at [1044, 136] on button "Learning History" at bounding box center [984, 148] width 131 height 87
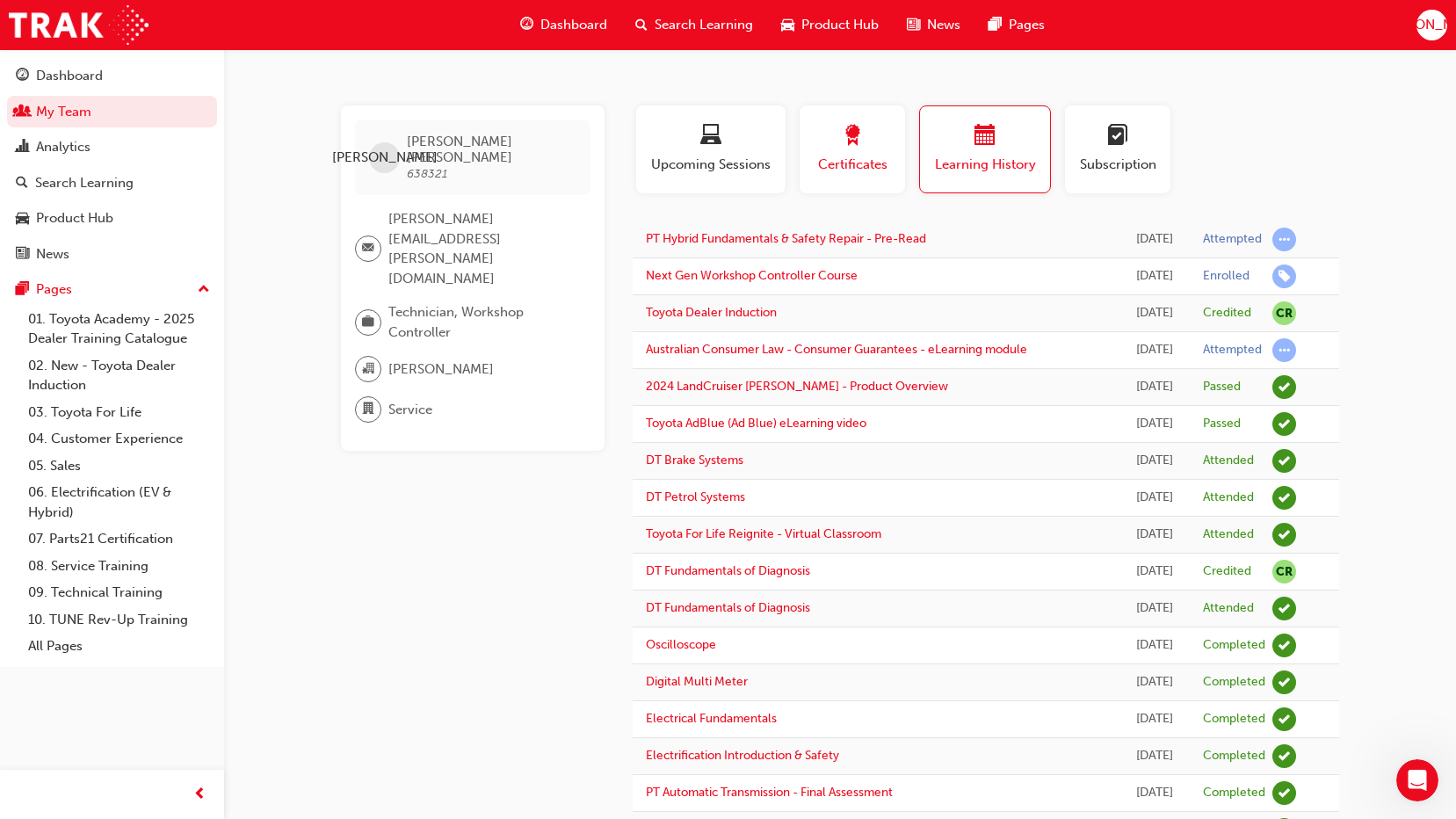
click at [854, 176] on button "Certificates" at bounding box center [852, 150] width 106 height 88
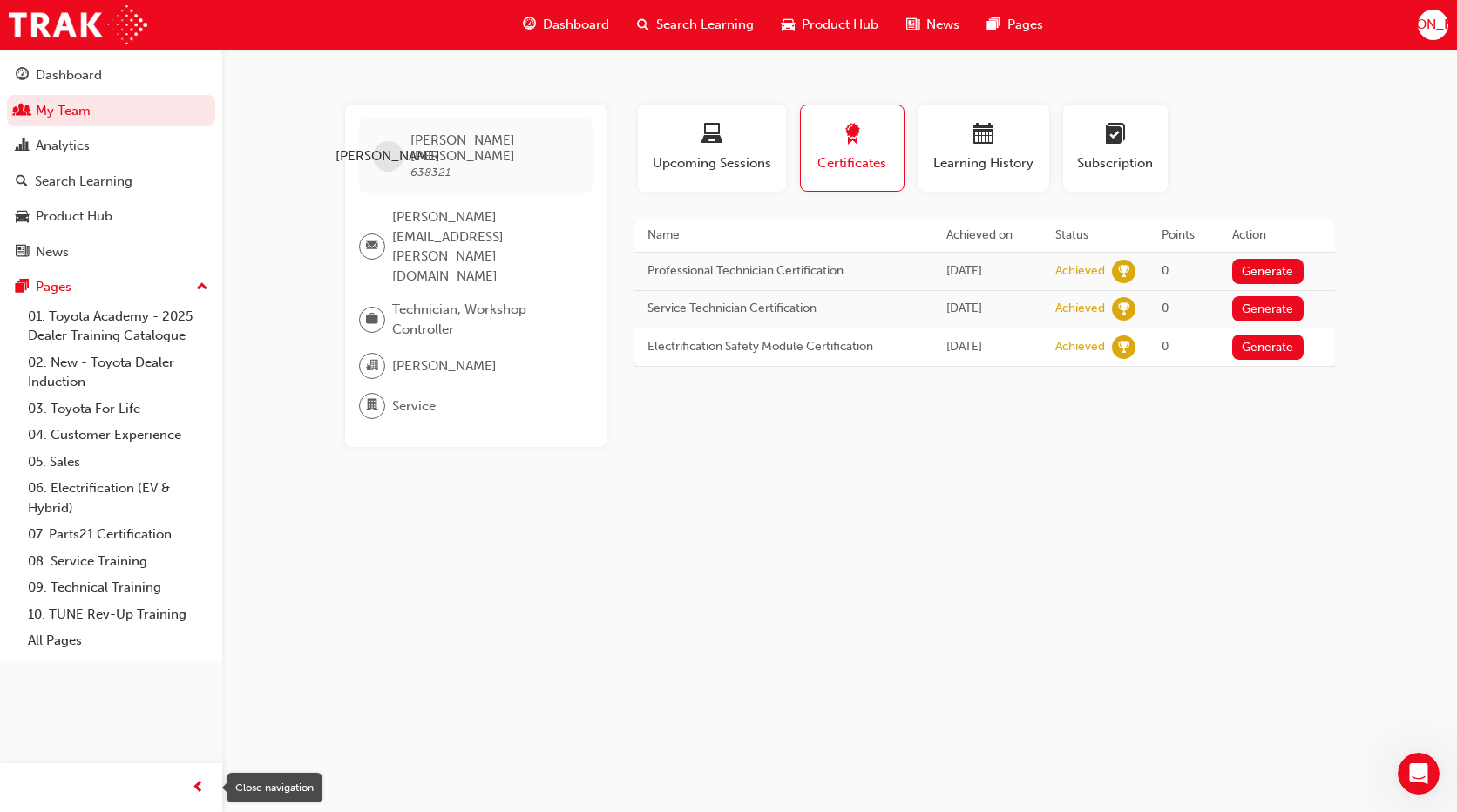
click at [199, 783] on span "prev-icon" at bounding box center [198, 788] width 13 height 22
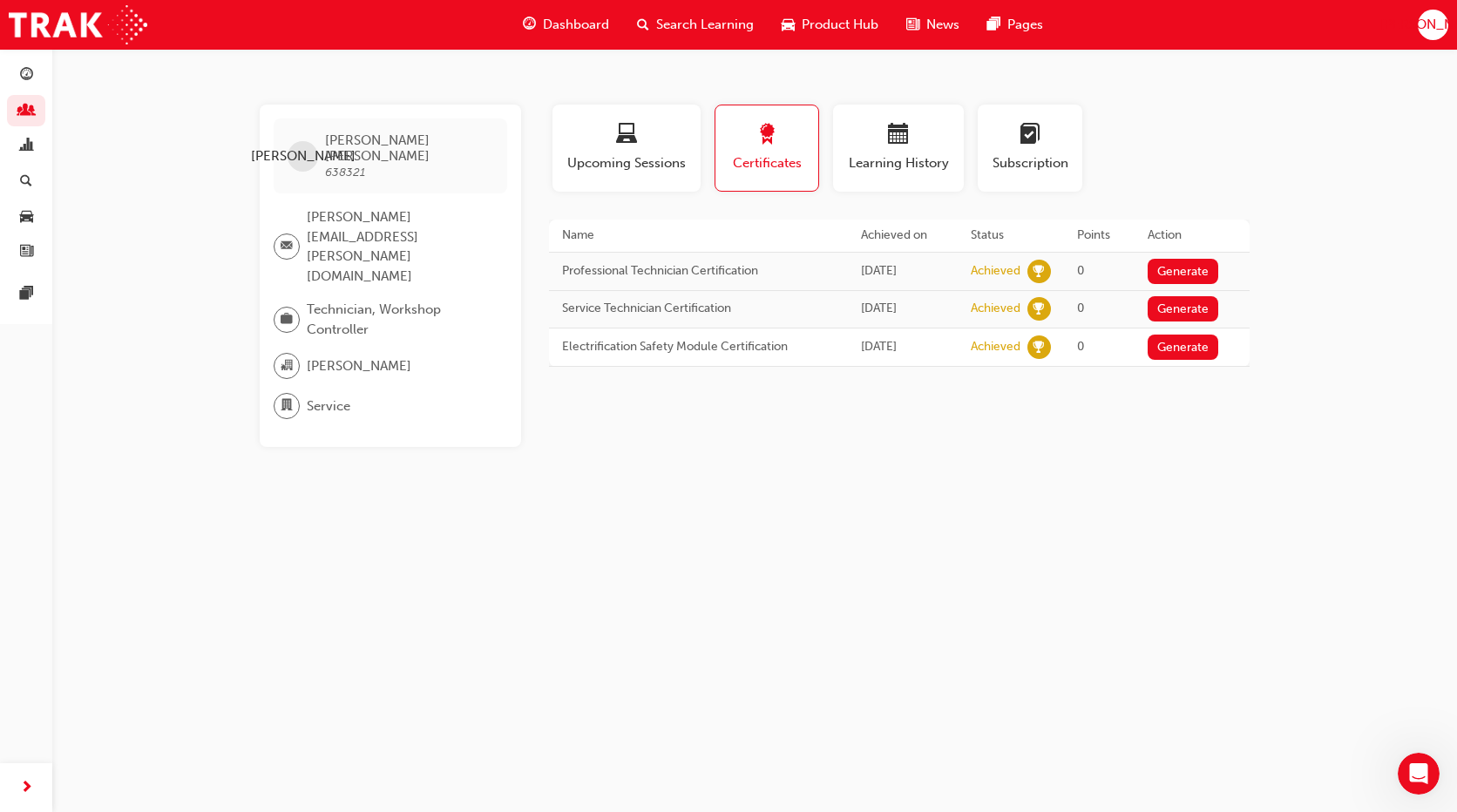
click at [325, 143] on span "[PERSON_NAME]" at bounding box center [409, 148] width 169 height 31
click at [24, 73] on span "guage-icon" at bounding box center [27, 75] width 13 height 16
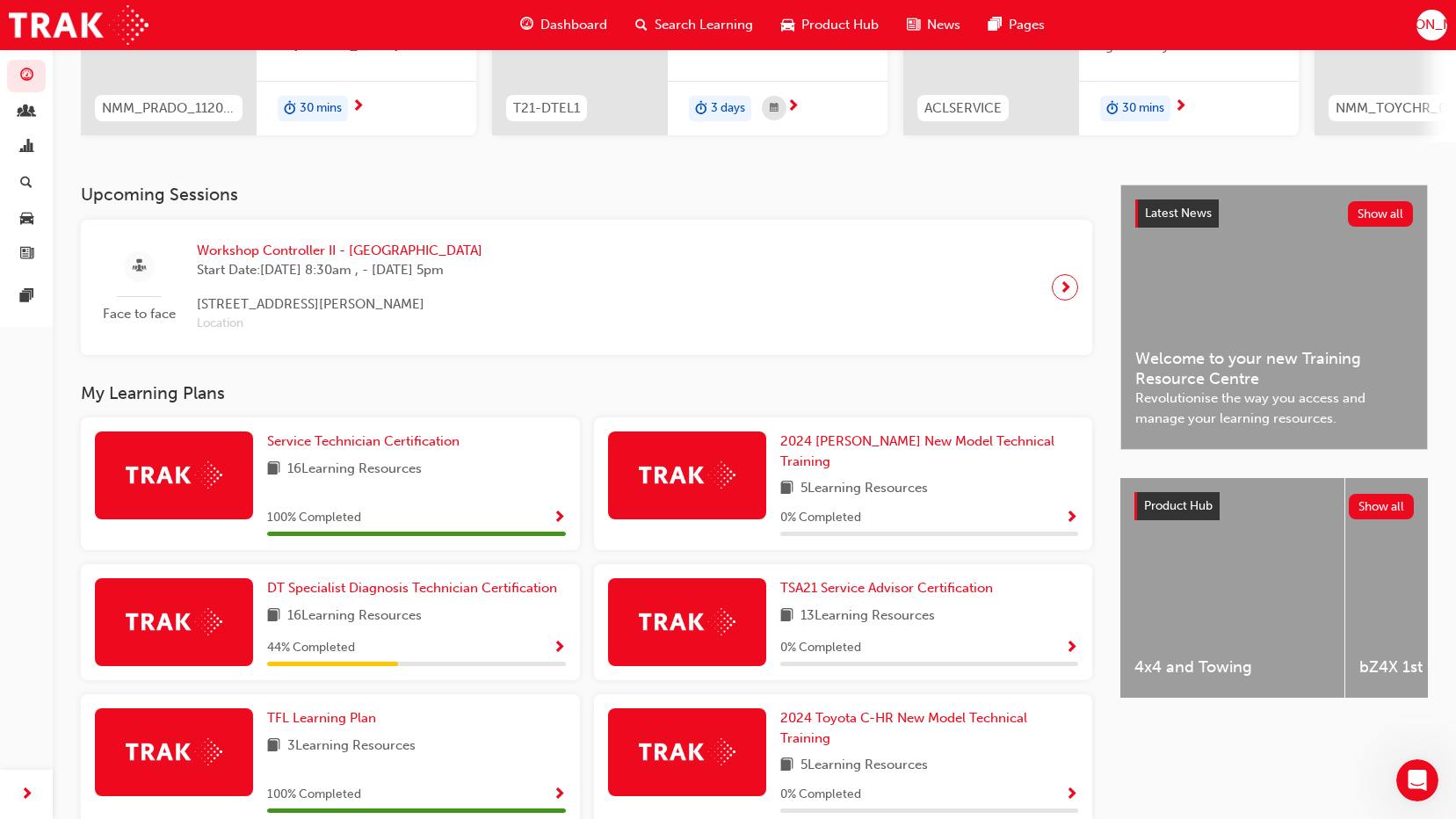
scroll to position [255, 0]
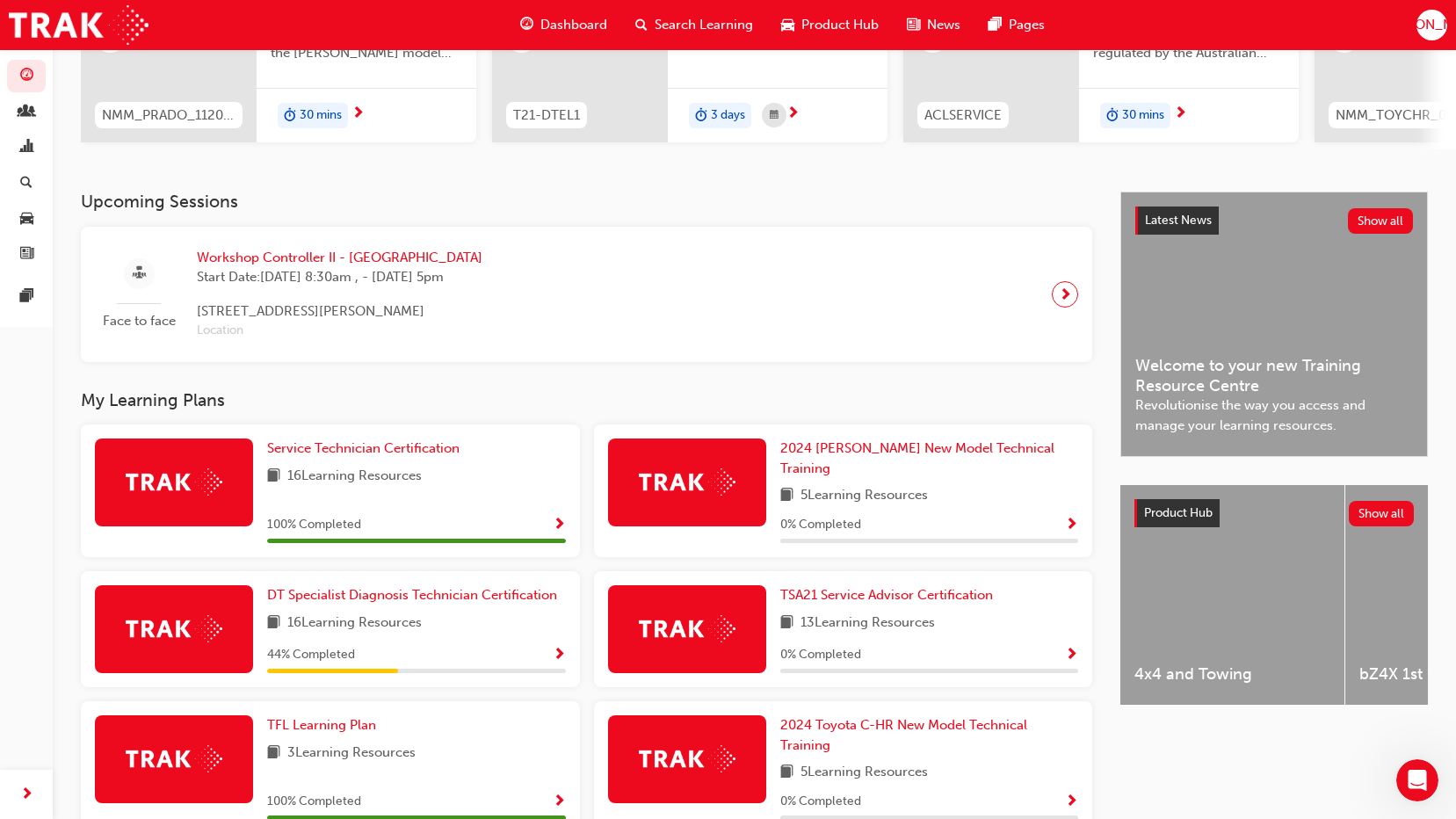
click at [25, 129] on button "Dashboard My Team Analytics Search Learning Product Hub News Pages" at bounding box center [27, 165] width 39 height 217
click at [29, 116] on span "people-icon" at bounding box center [27, 112] width 13 height 16
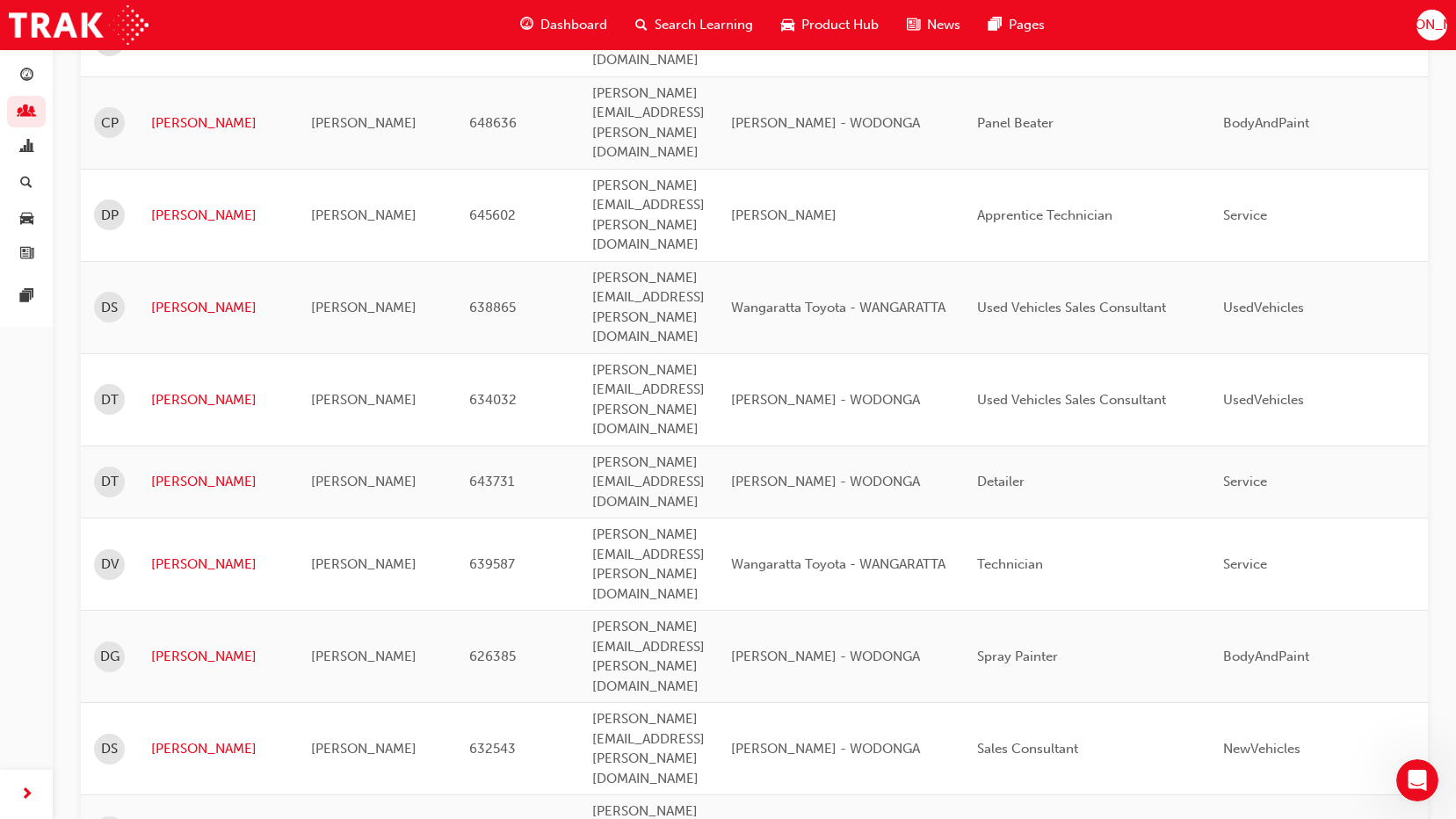
scroll to position [2252, 0]
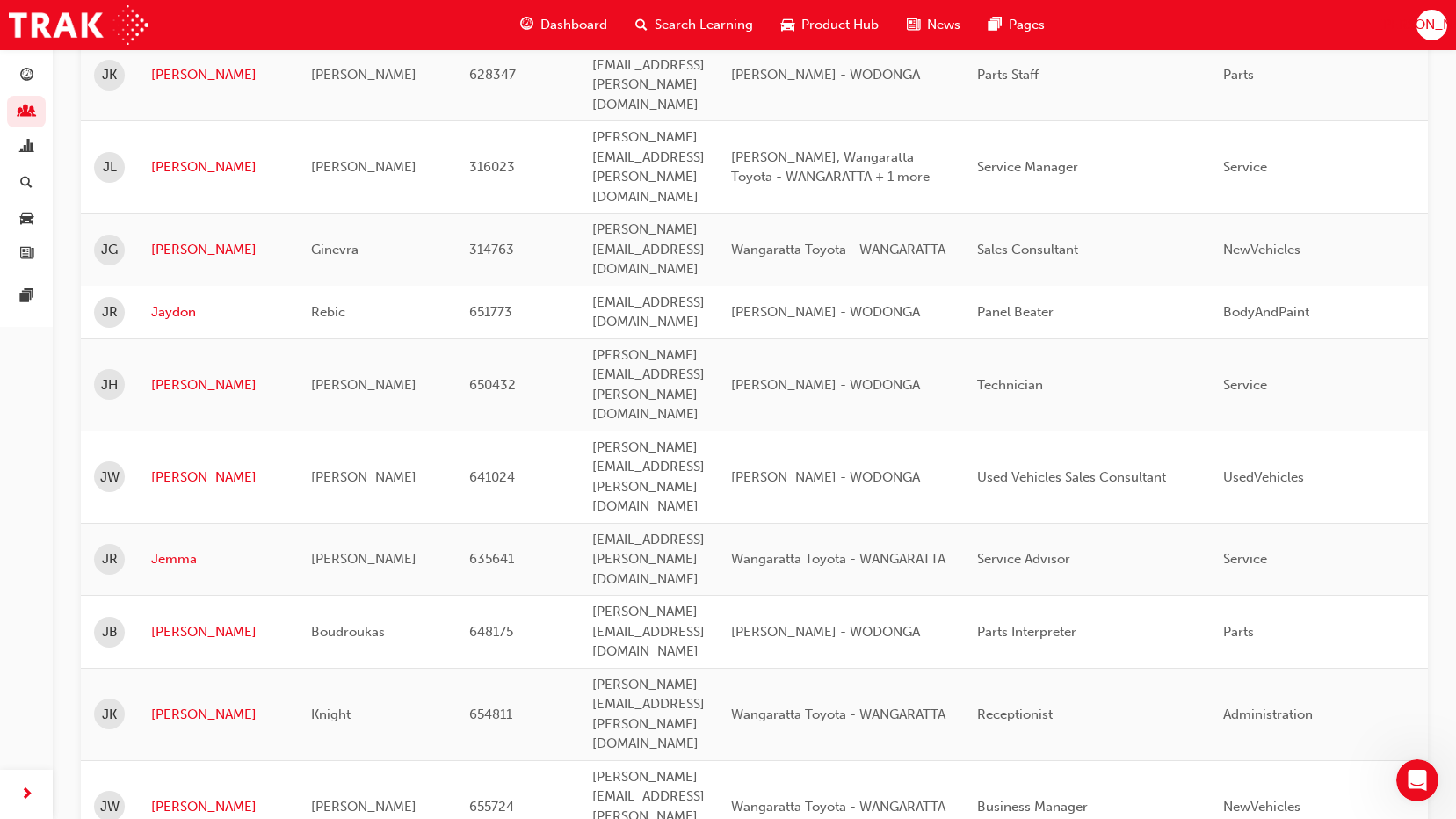
scroll to position [1134, 0]
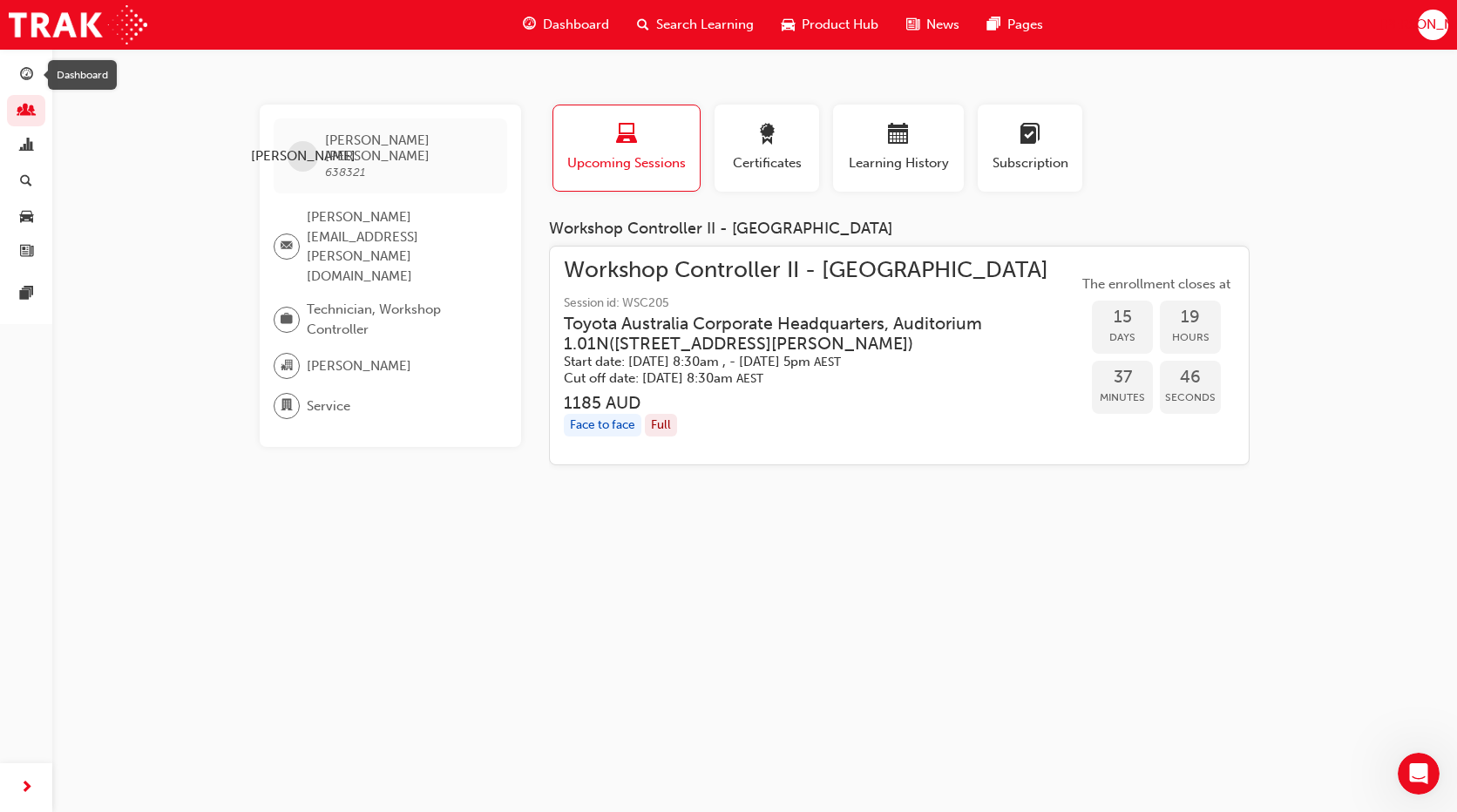
click at [4, 31] on div "Dashboard Search Learning Product Hub News Pages JO" at bounding box center [728, 25] width 1457 height 50
click at [36, 137] on div "button" at bounding box center [26, 146] width 21 height 22
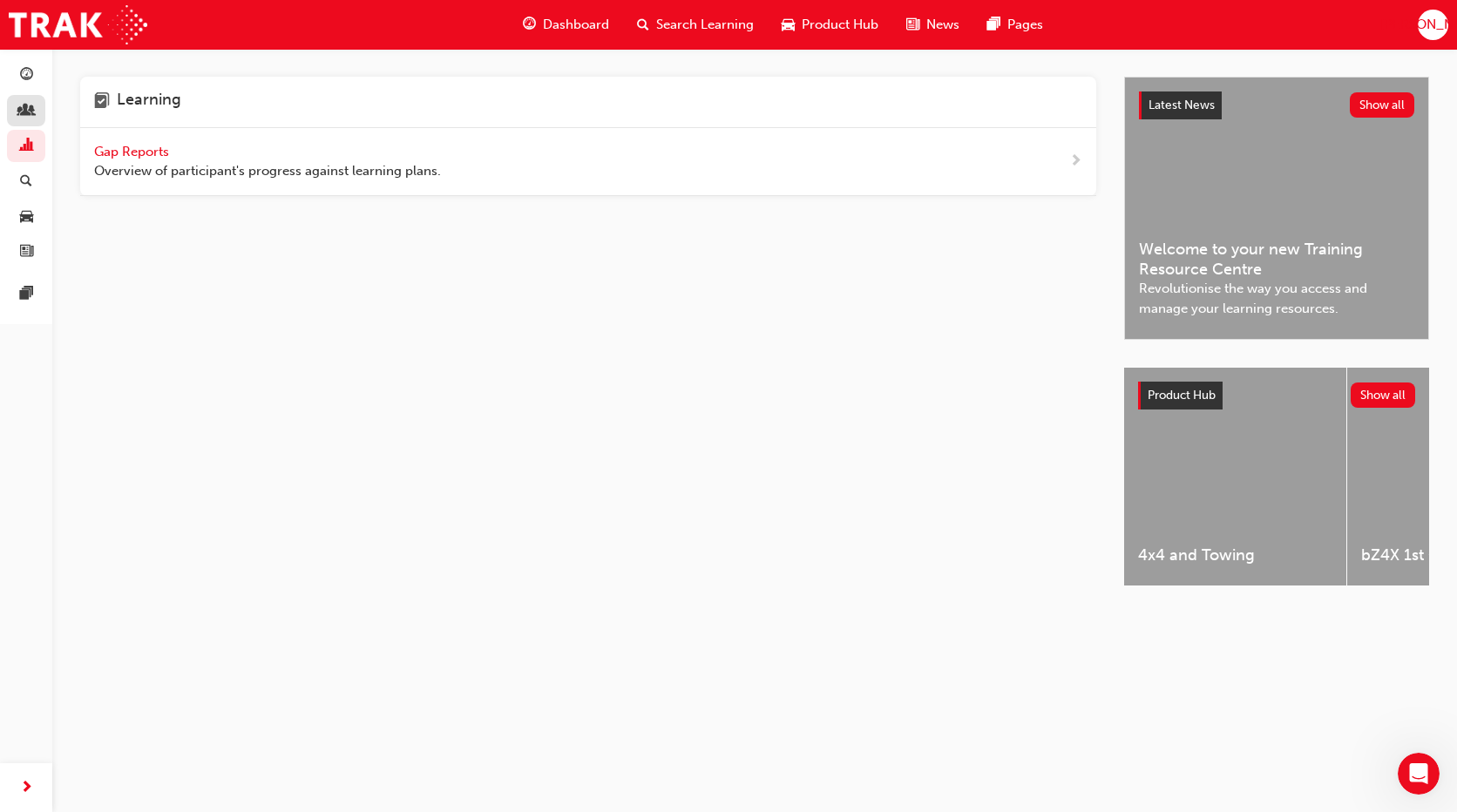
click at [34, 121] on link "button" at bounding box center [27, 110] width 39 height 32
